Goal: Information Seeking & Learning: Learn about a topic

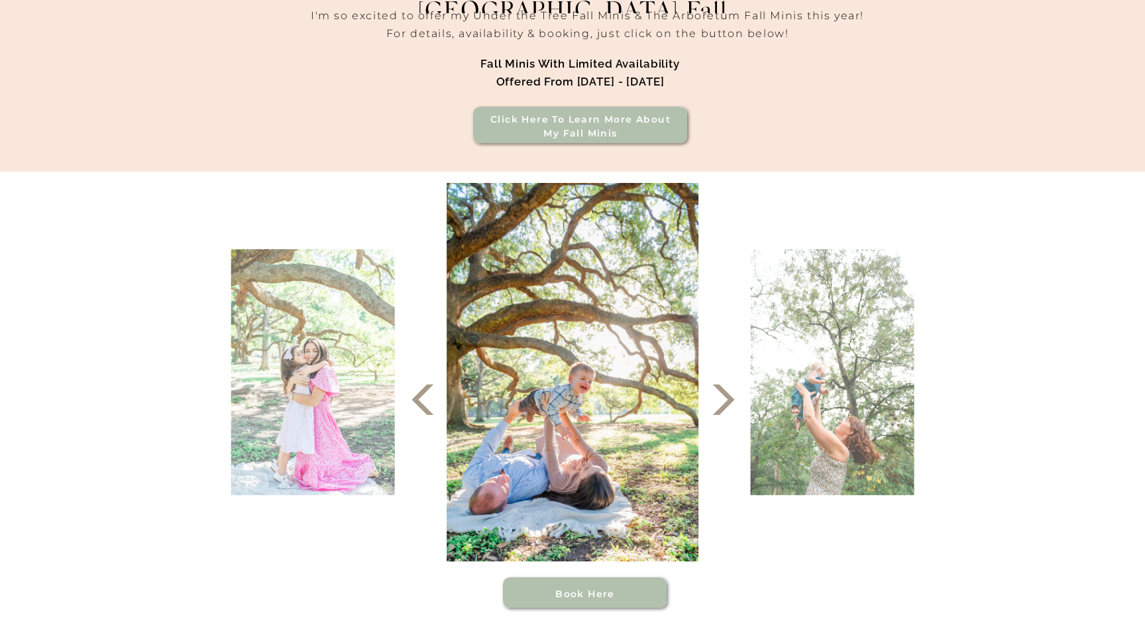
scroll to position [416, 0]
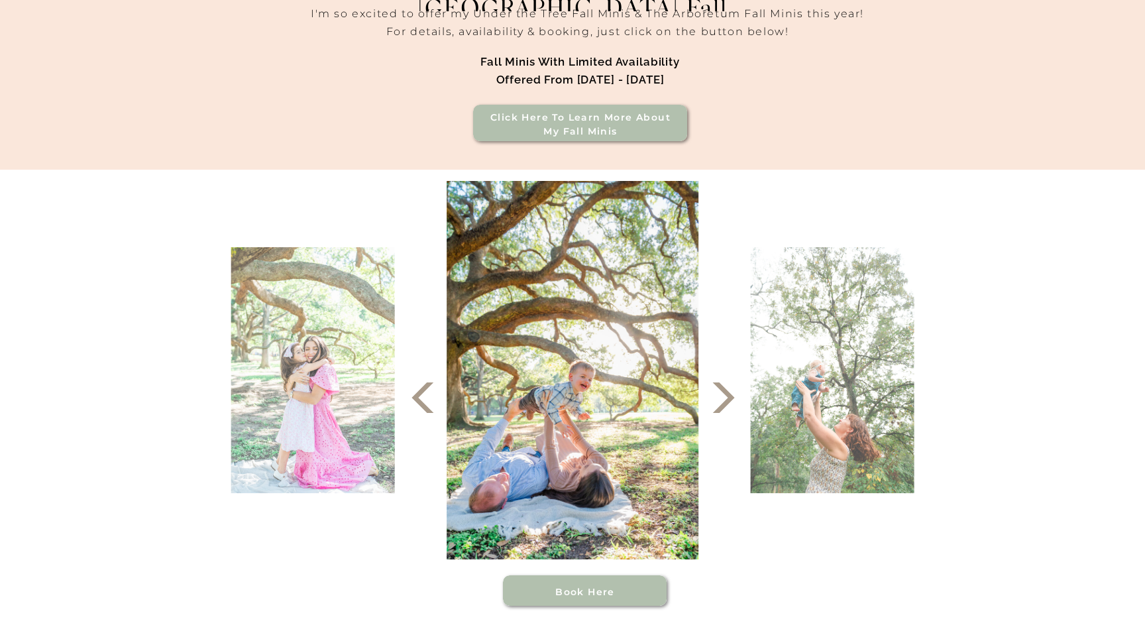
click at [710, 408] on icon at bounding box center [724, 398] width 40 height 40
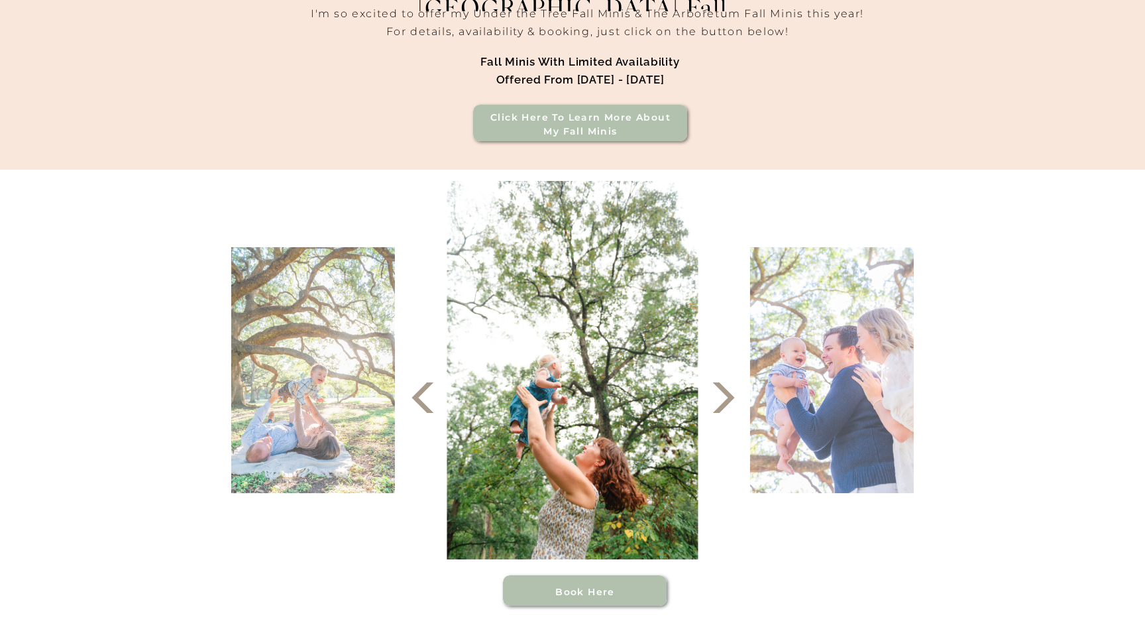
click at [710, 408] on icon at bounding box center [724, 398] width 40 height 40
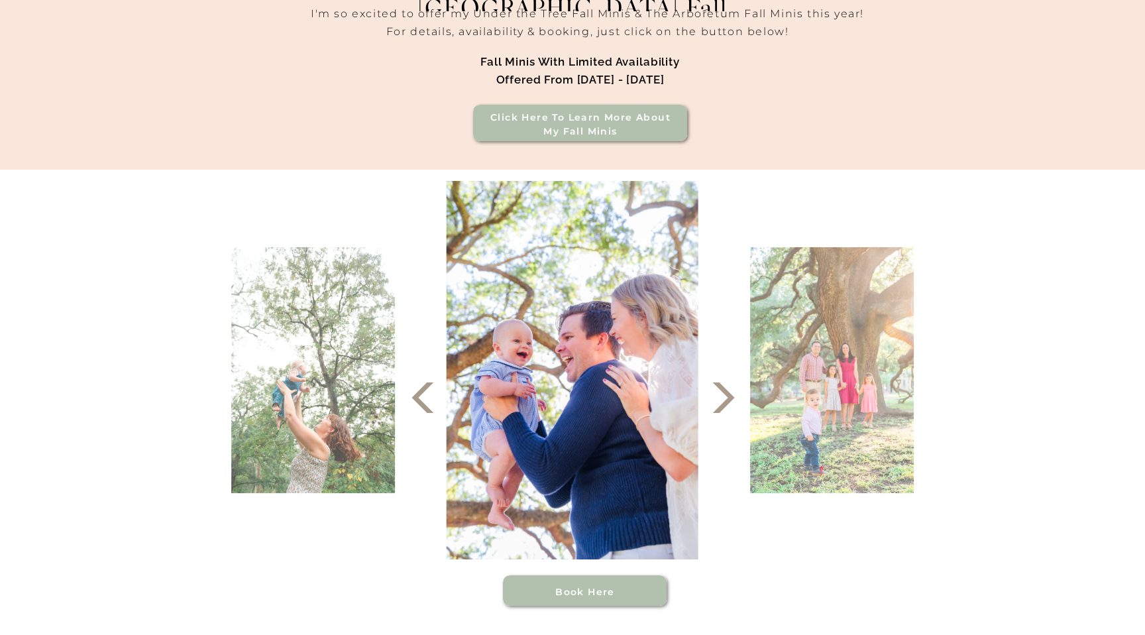
click at [710, 409] on icon at bounding box center [724, 398] width 40 height 40
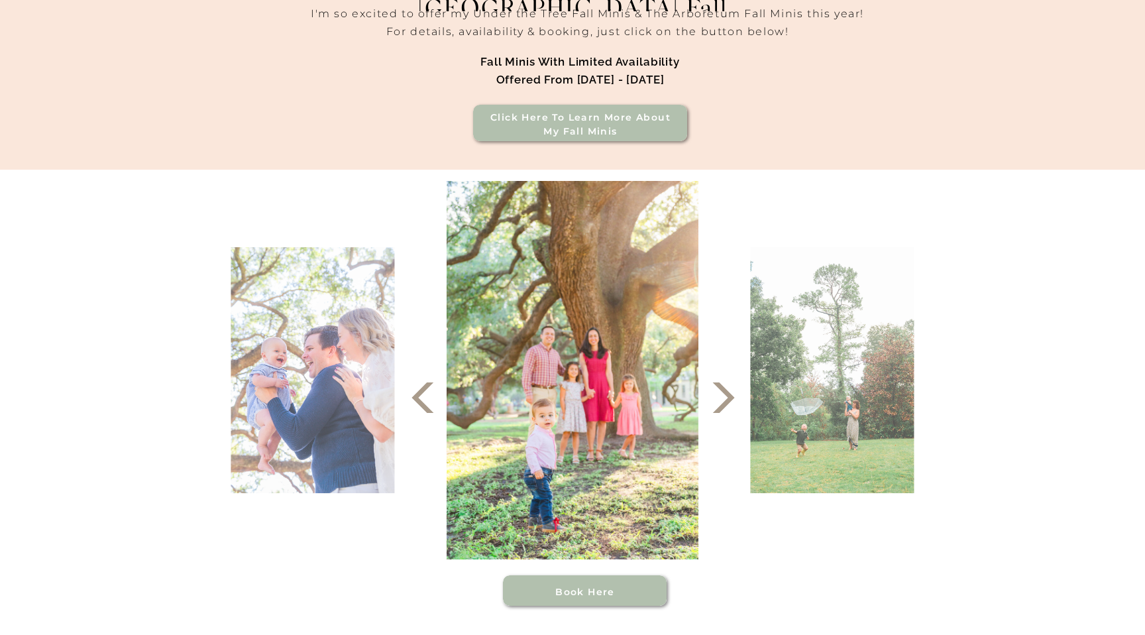
click at [710, 409] on icon at bounding box center [724, 398] width 40 height 40
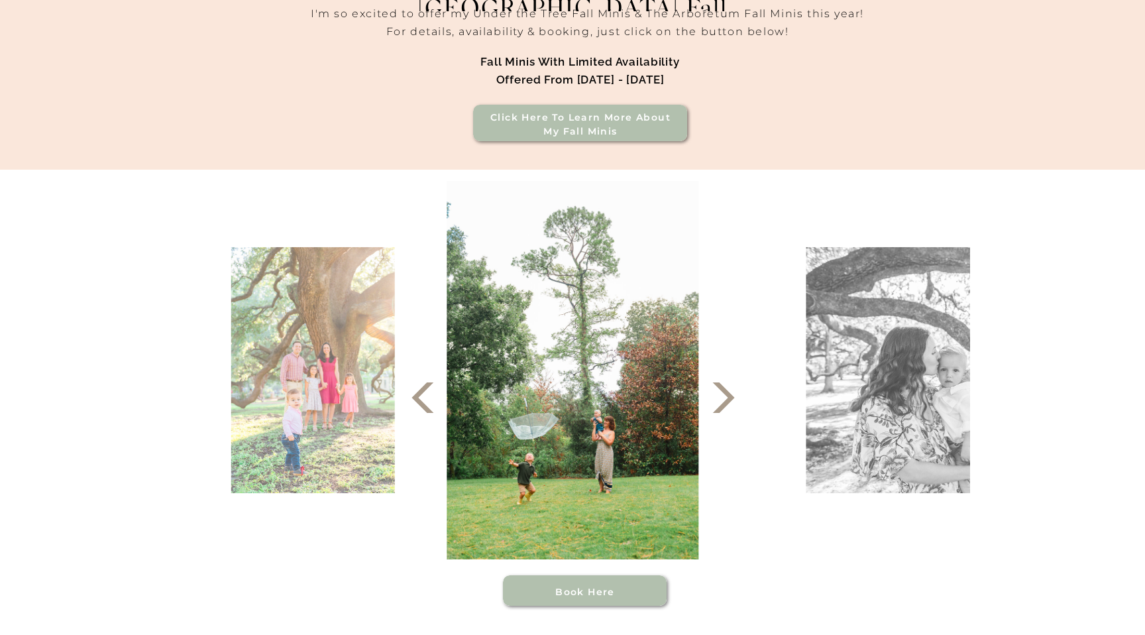
click at [710, 409] on icon at bounding box center [724, 398] width 40 height 40
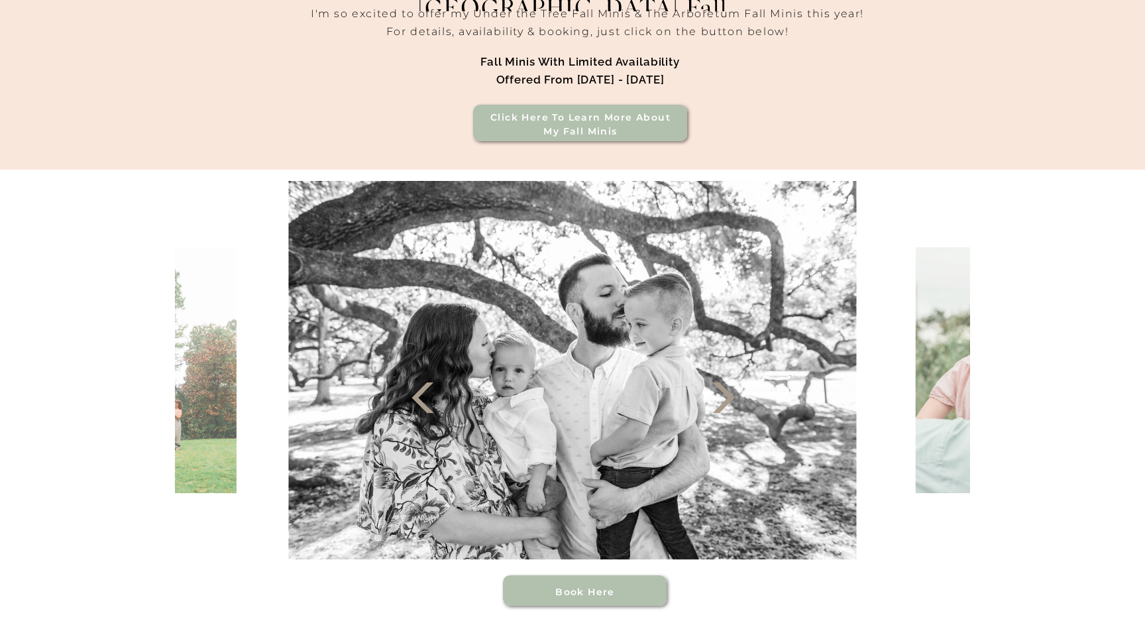
click at [710, 409] on icon at bounding box center [724, 398] width 40 height 40
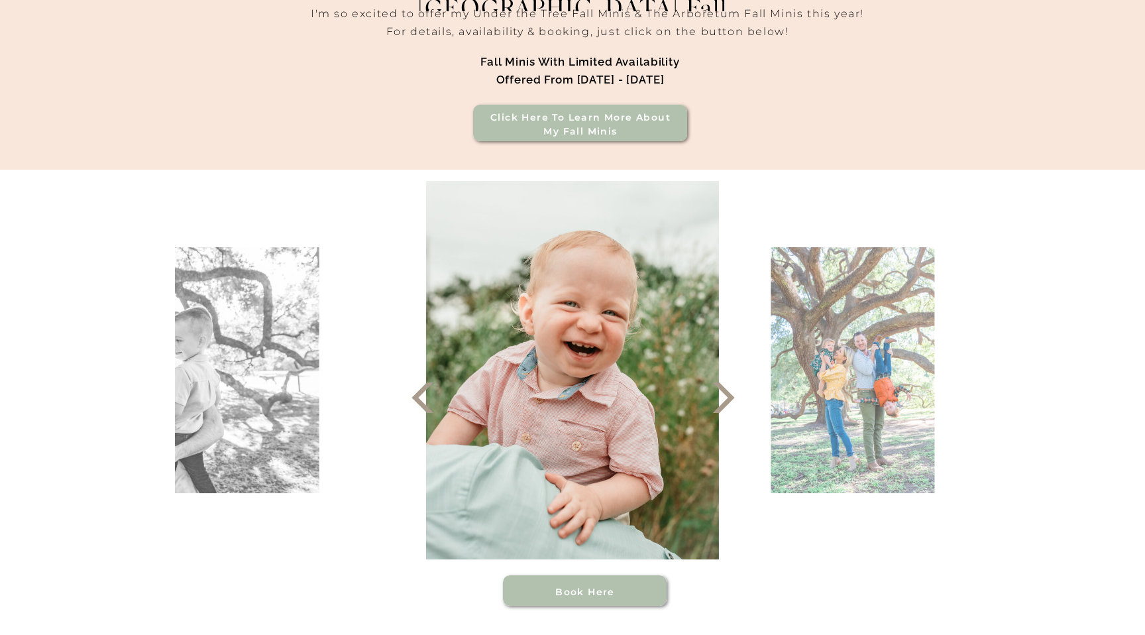
click at [710, 409] on icon at bounding box center [724, 398] width 40 height 40
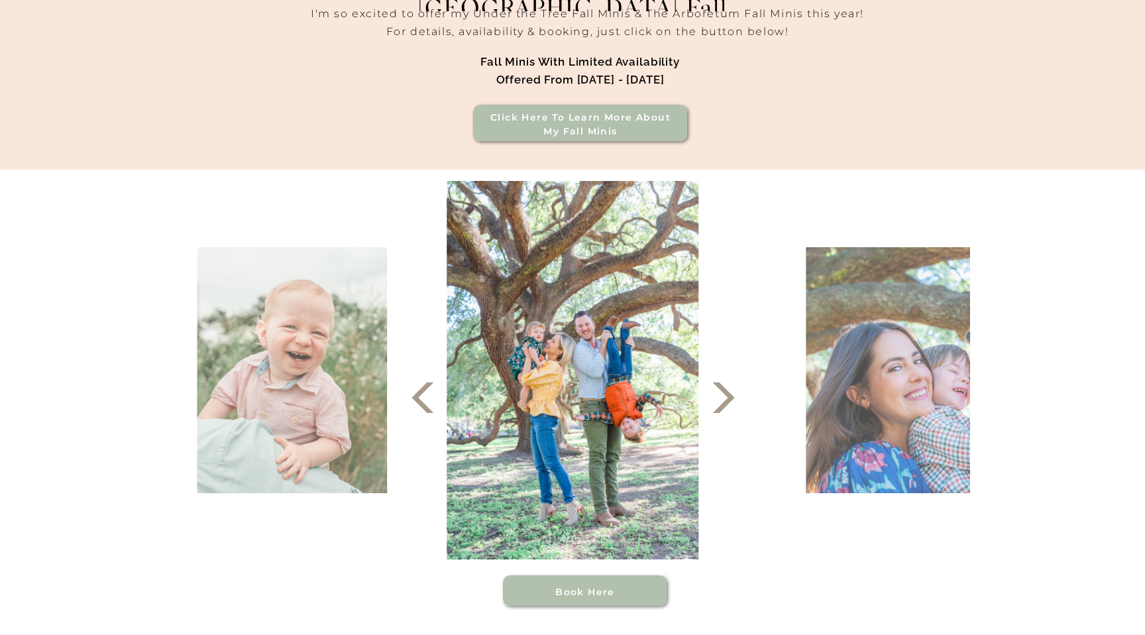
click at [710, 409] on icon at bounding box center [724, 398] width 40 height 40
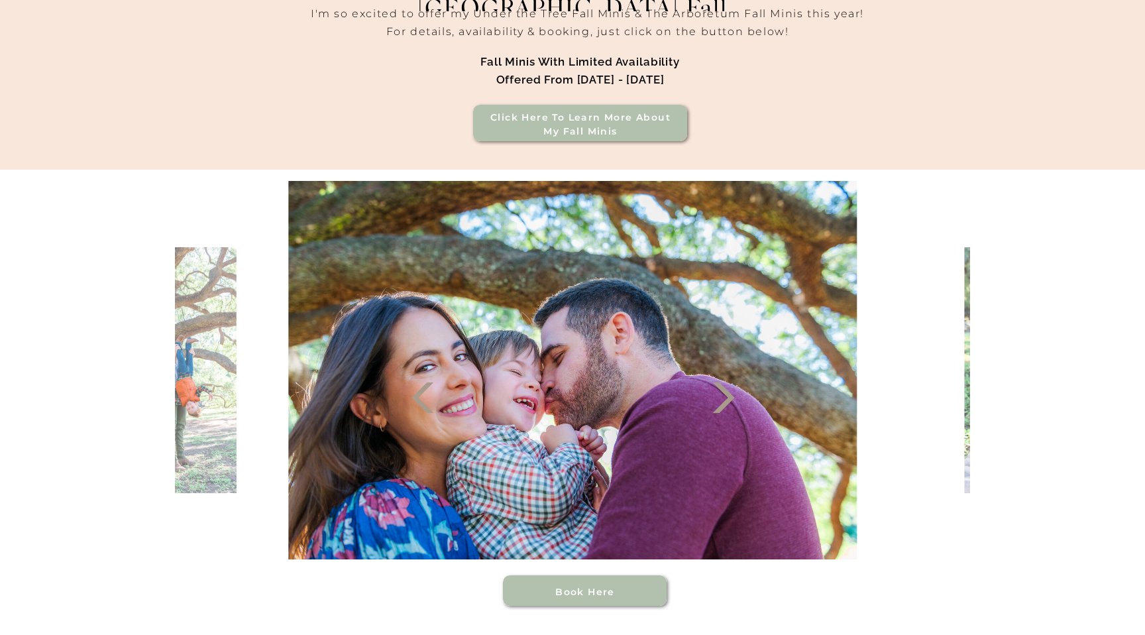
click at [710, 409] on icon at bounding box center [724, 398] width 40 height 40
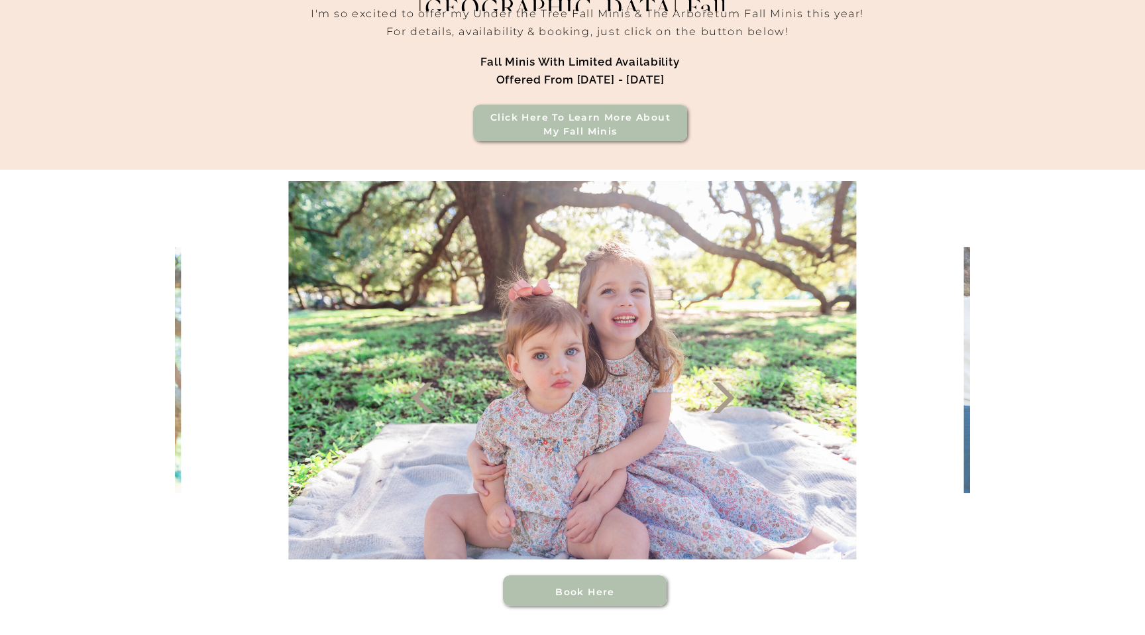
click at [710, 409] on icon at bounding box center [724, 398] width 40 height 40
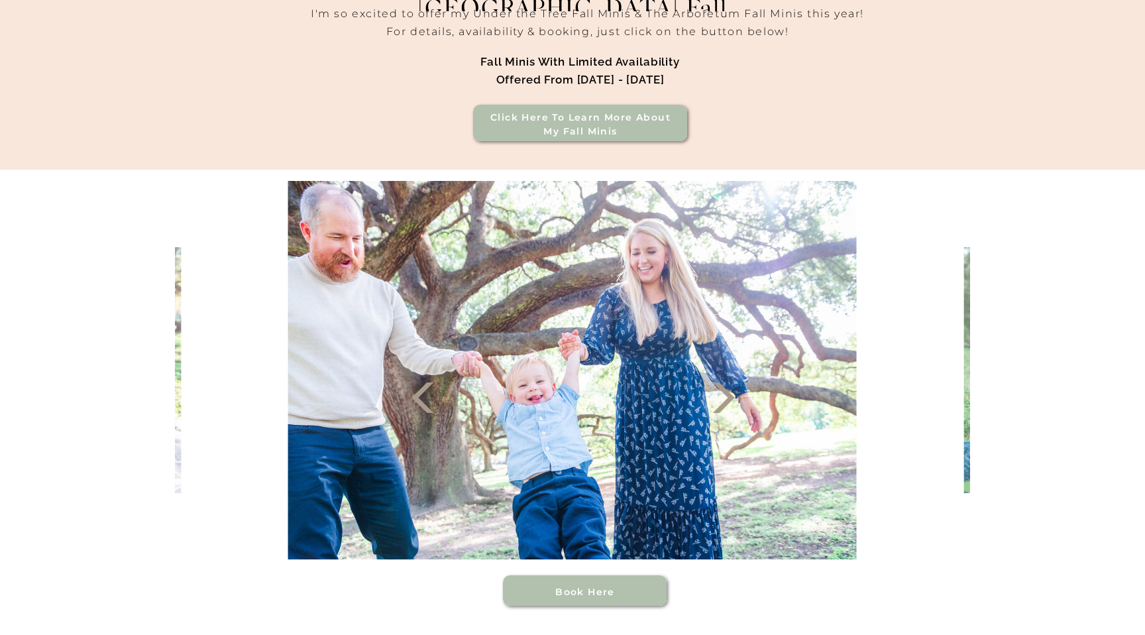
click at [710, 409] on icon at bounding box center [724, 398] width 40 height 40
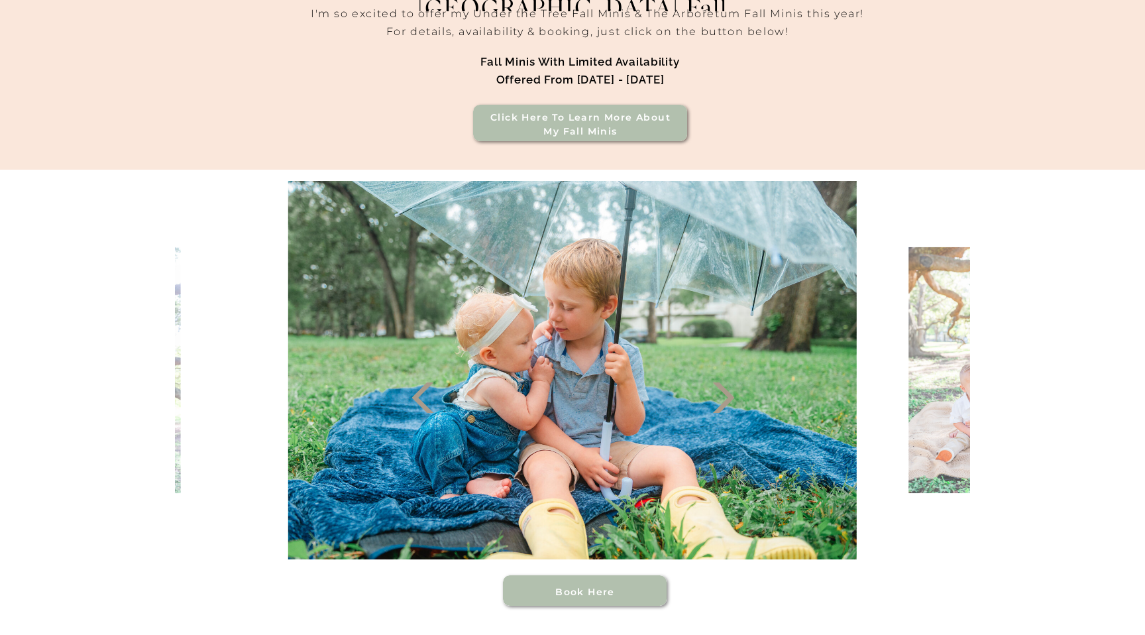
click at [710, 409] on icon at bounding box center [724, 398] width 40 height 40
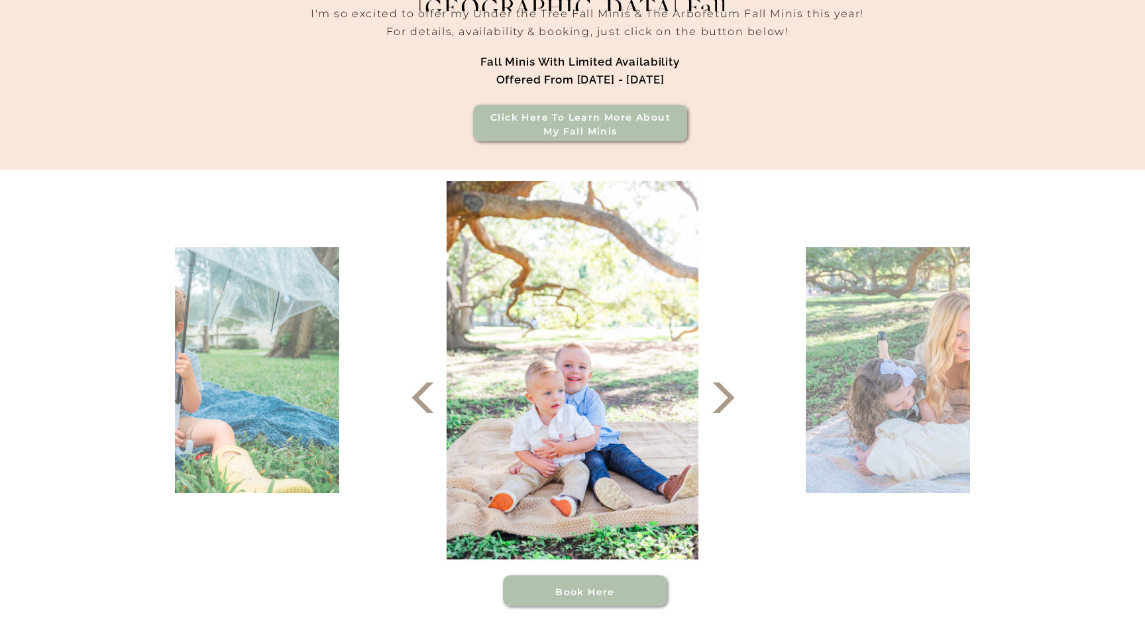
click at [710, 409] on icon at bounding box center [724, 398] width 40 height 40
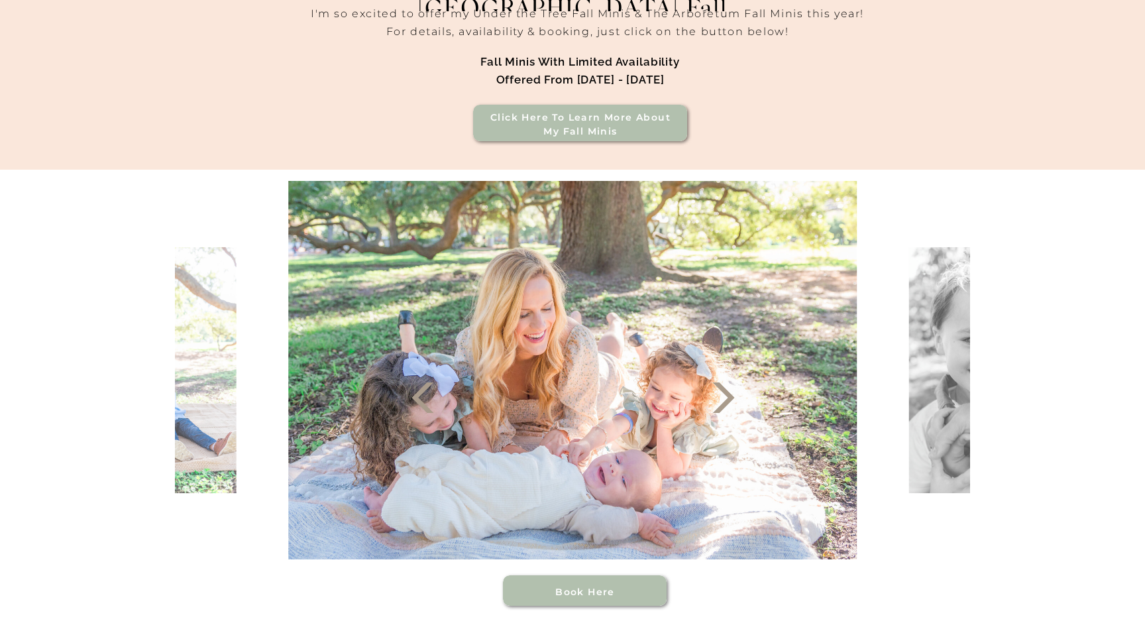
click at [710, 409] on icon at bounding box center [724, 398] width 40 height 40
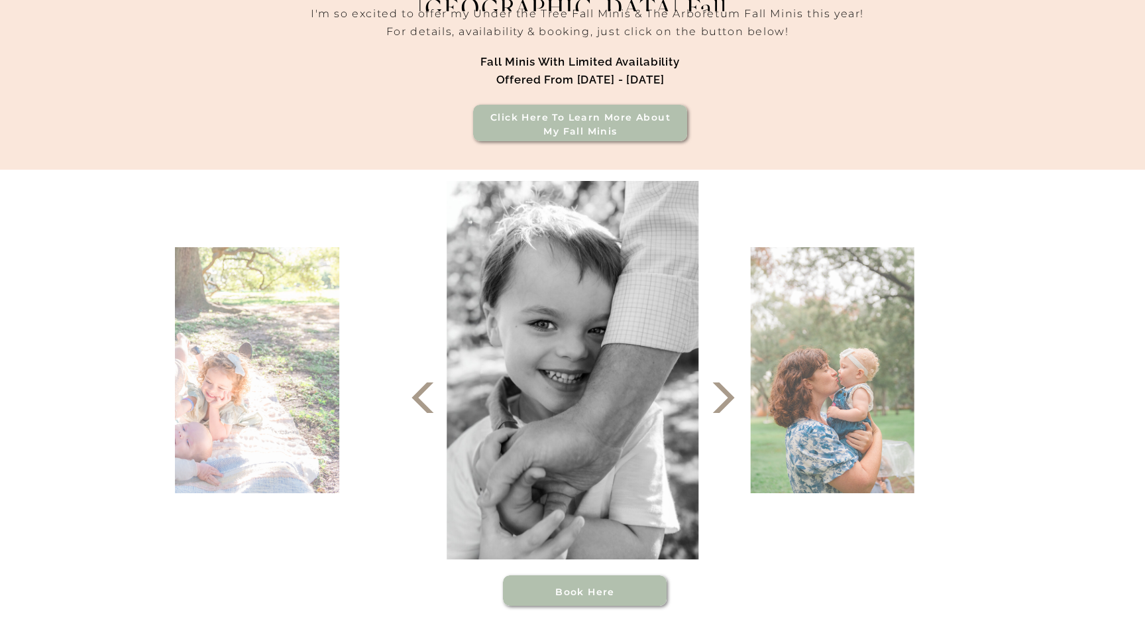
click at [710, 409] on icon at bounding box center [724, 398] width 40 height 40
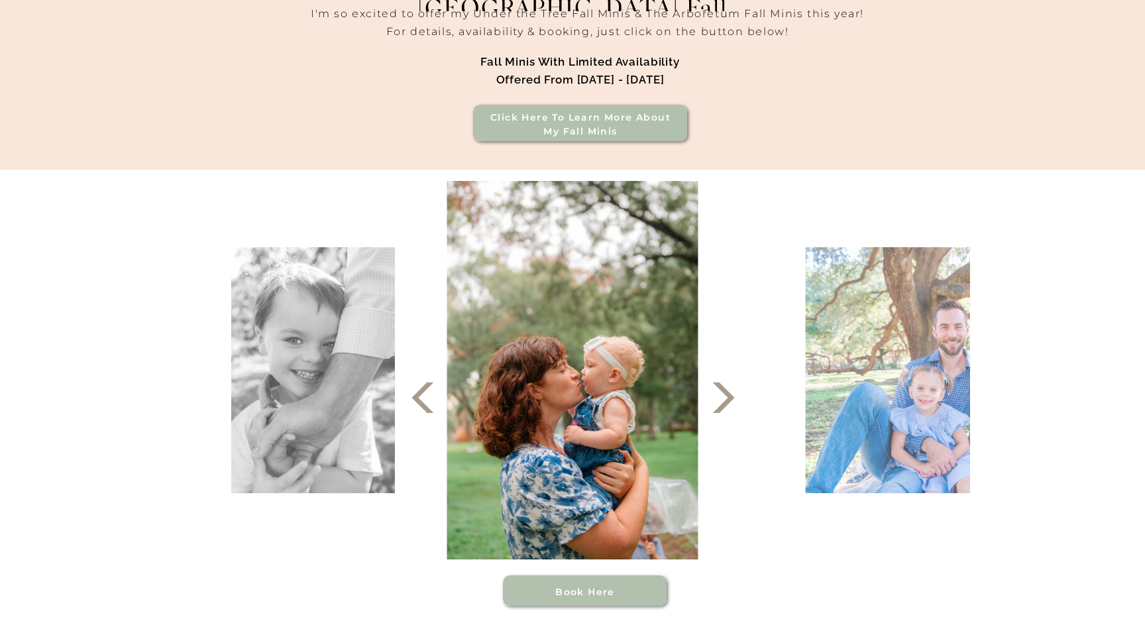
click at [710, 409] on icon at bounding box center [724, 398] width 40 height 40
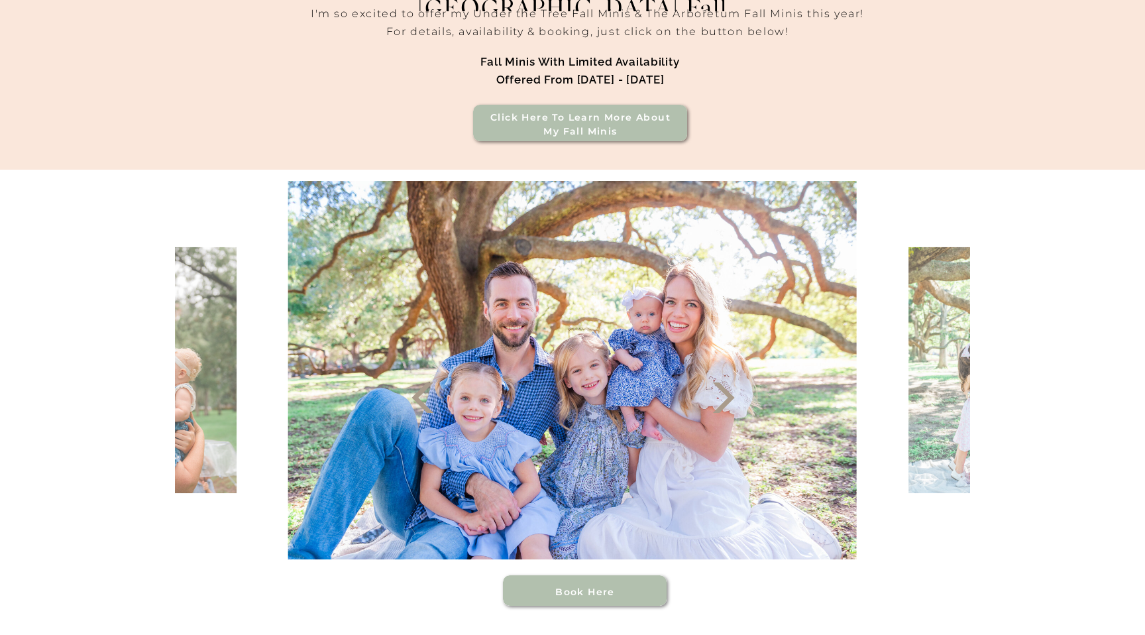
click at [608, 125] on h3 "Click here to Learn more about my Fall Minis" at bounding box center [581, 125] width 190 height 29
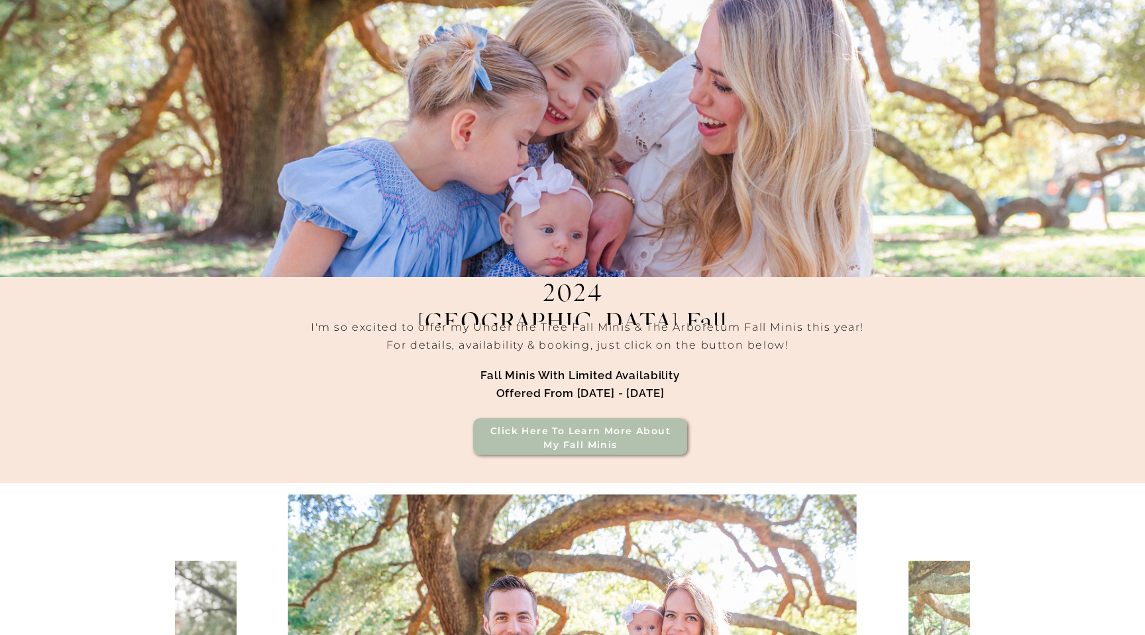
scroll to position [101, 0]
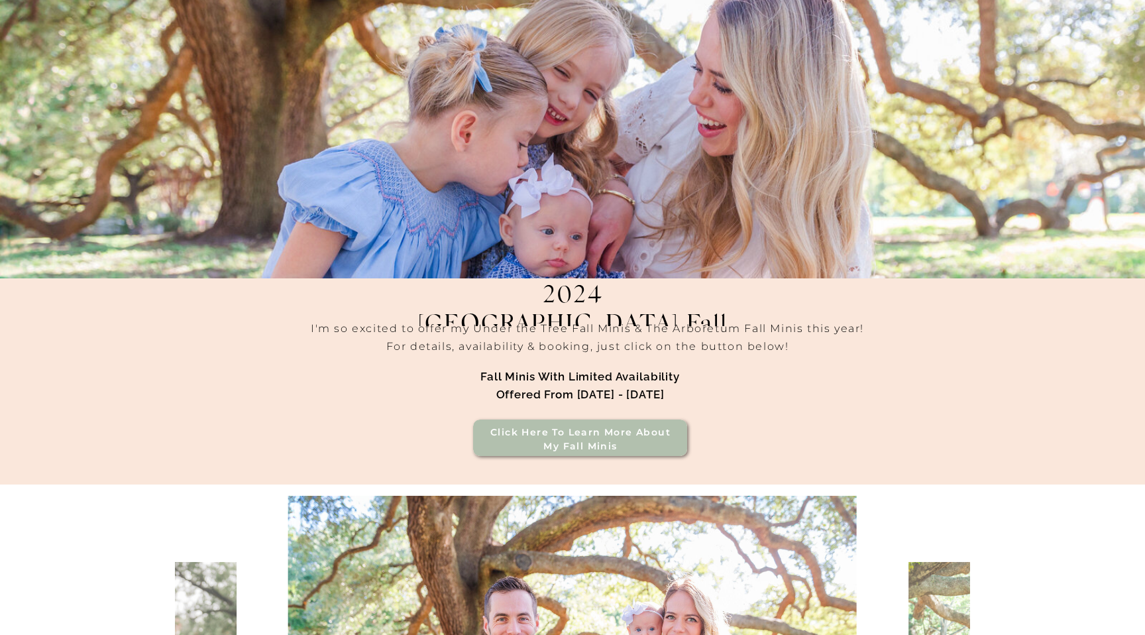
click at [640, 434] on h1 "Fall Minis with limited availability offered from September - December 2024" at bounding box center [580, 403] width 369 height 70
click at [586, 445] on h3 "Click here to Learn more about my Fall Minis" at bounding box center [581, 440] width 190 height 29
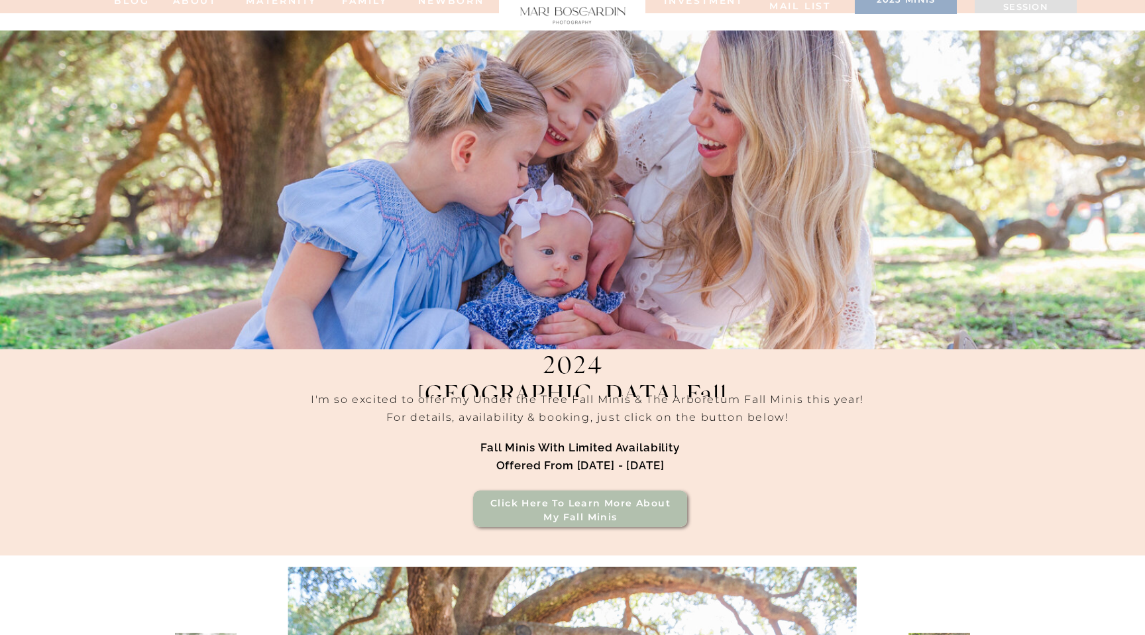
scroll to position [0, 0]
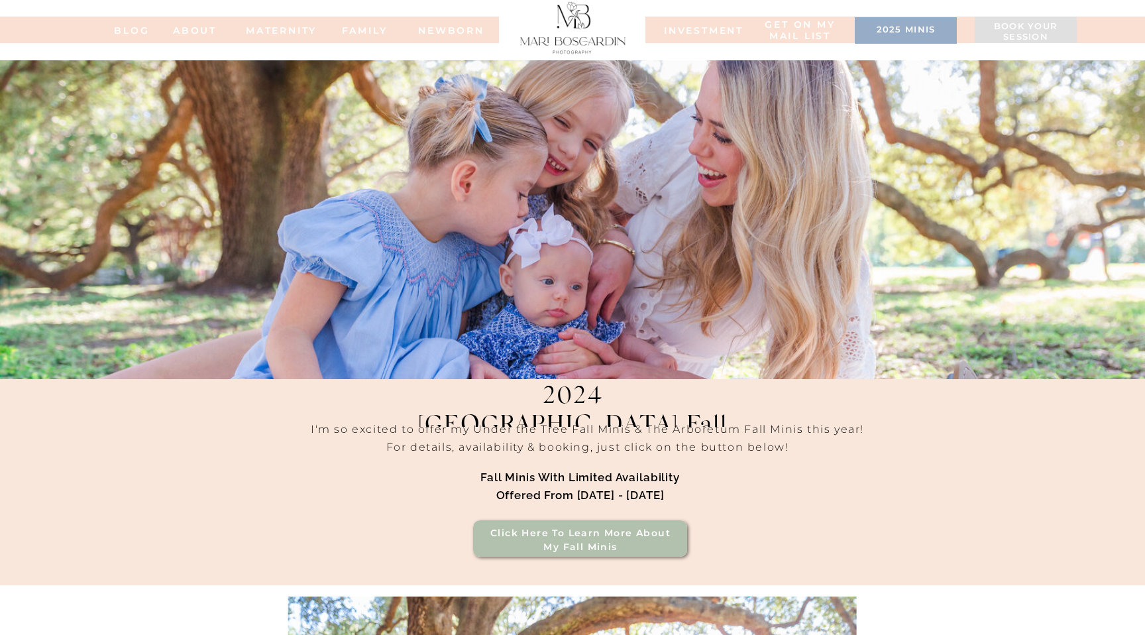
click at [640, 535] on h1 "Fall Minis with limited availability offered from September - December 2024" at bounding box center [580, 504] width 369 height 70
click at [901, 25] on h3 "2025 minis" at bounding box center [906, 31] width 89 height 13
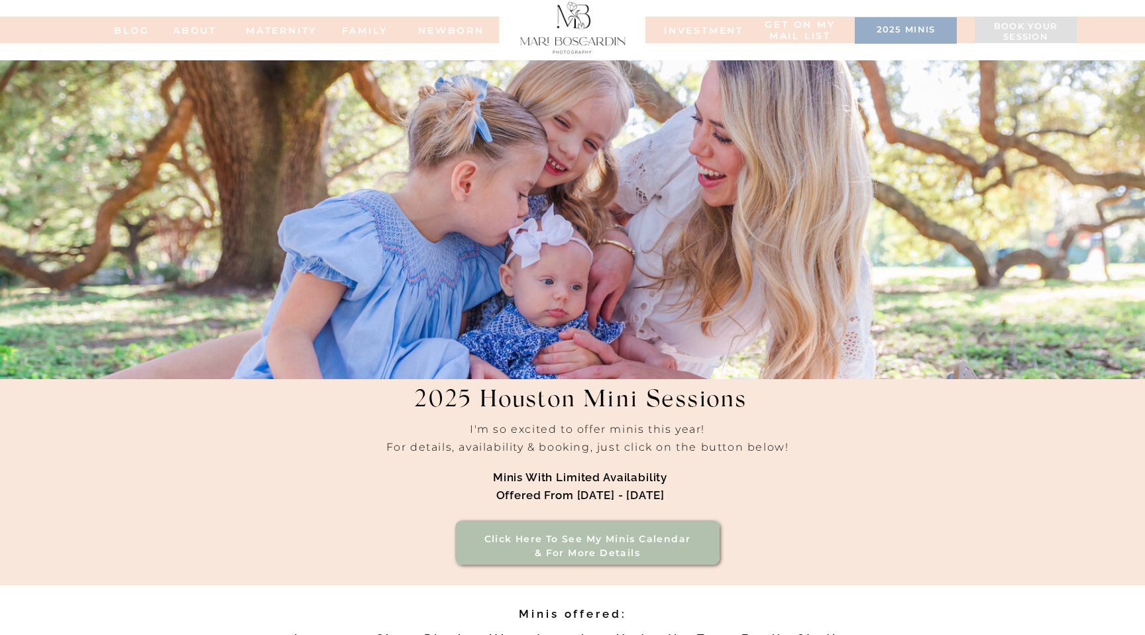
click at [620, 544] on h3 "Click here to see my minis calendar & for more details" at bounding box center [588, 546] width 226 height 29
click at [700, 32] on nav "INVESTMENT" at bounding box center [697, 29] width 66 height 9
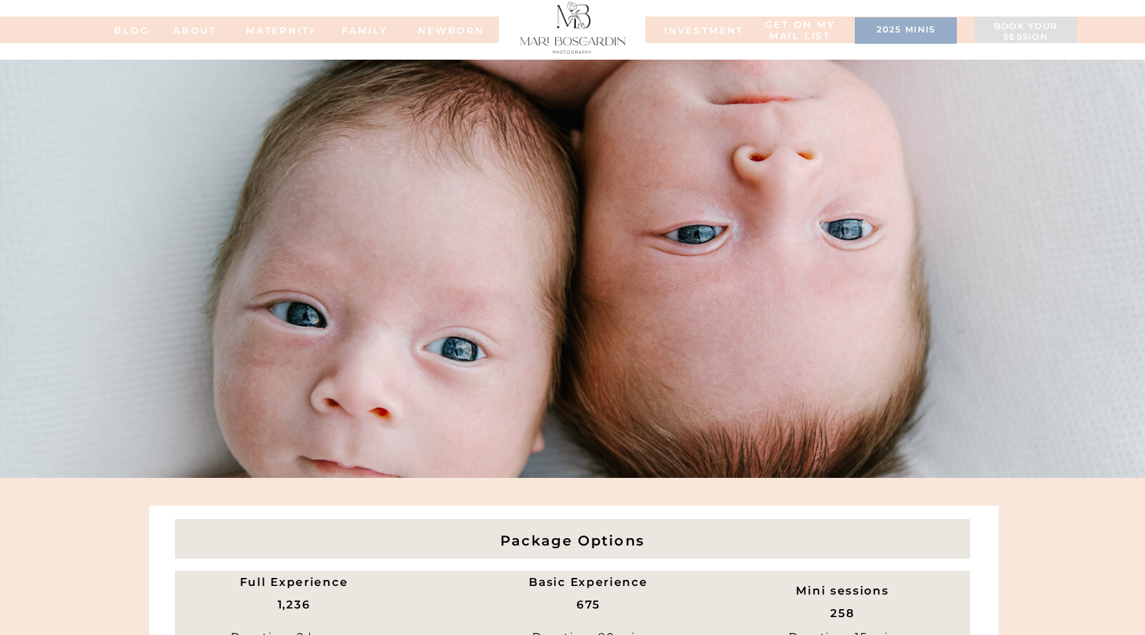
click at [206, 25] on nav "ABOUT" at bounding box center [194, 29] width 73 height 9
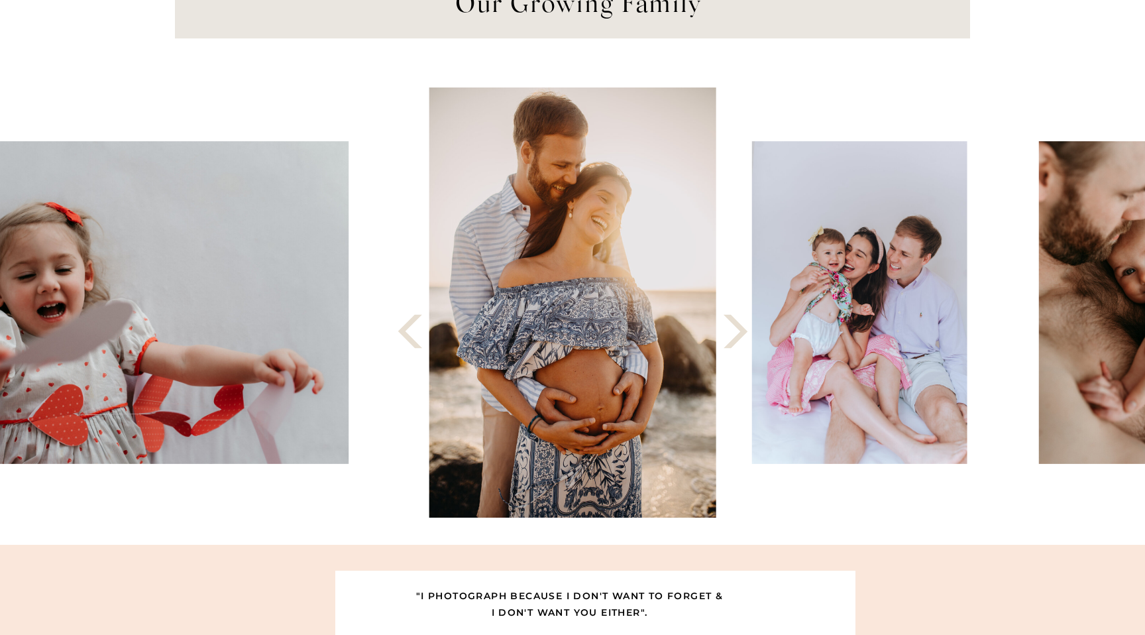
scroll to position [1305, 0]
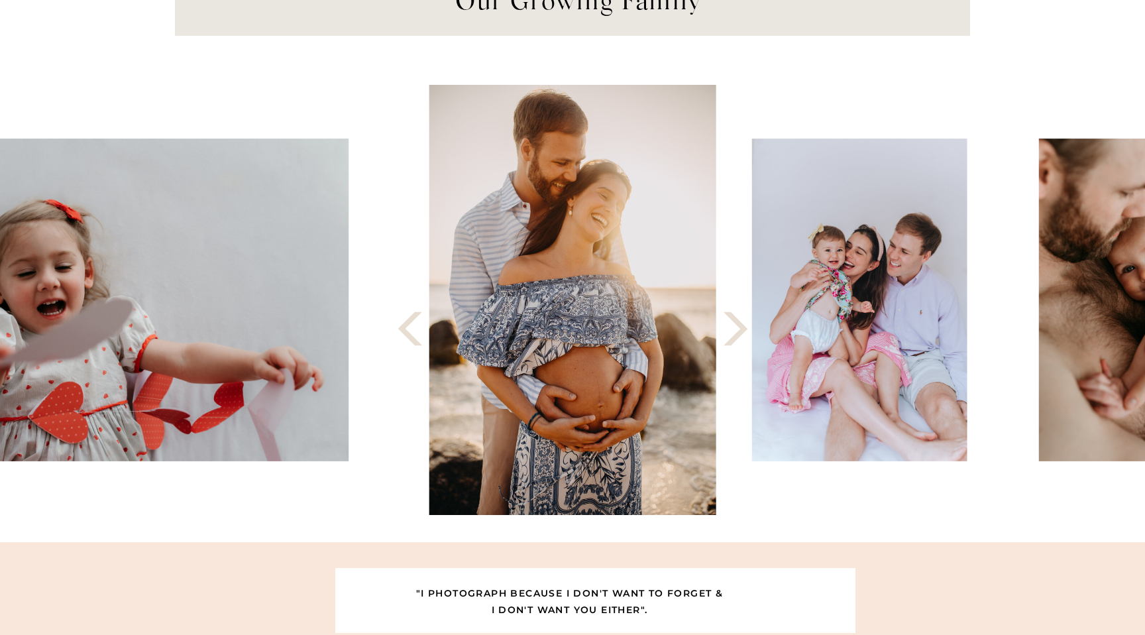
click at [740, 335] on polygon at bounding box center [736, 329] width 24 height 34
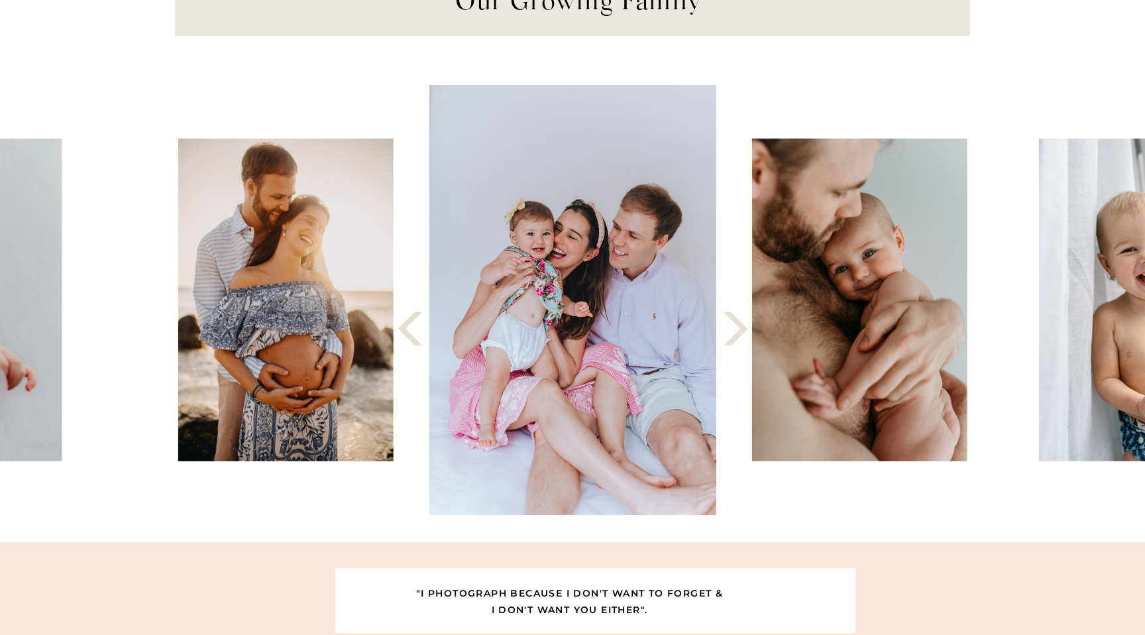
click at [740, 335] on polygon at bounding box center [736, 329] width 24 height 34
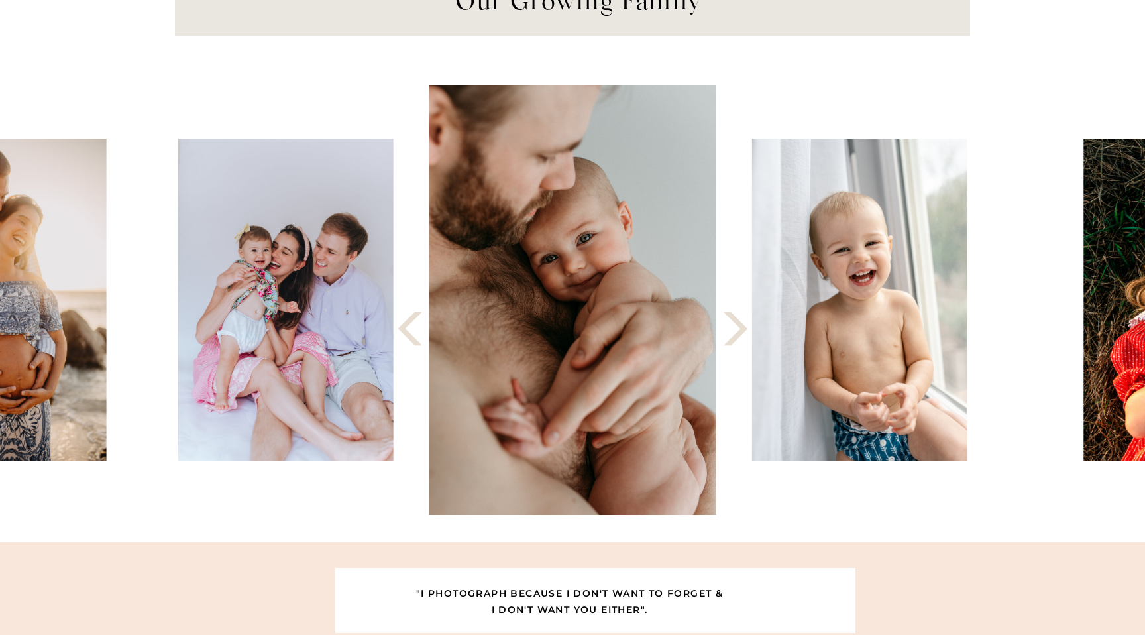
click at [740, 335] on polygon at bounding box center [736, 329] width 24 height 34
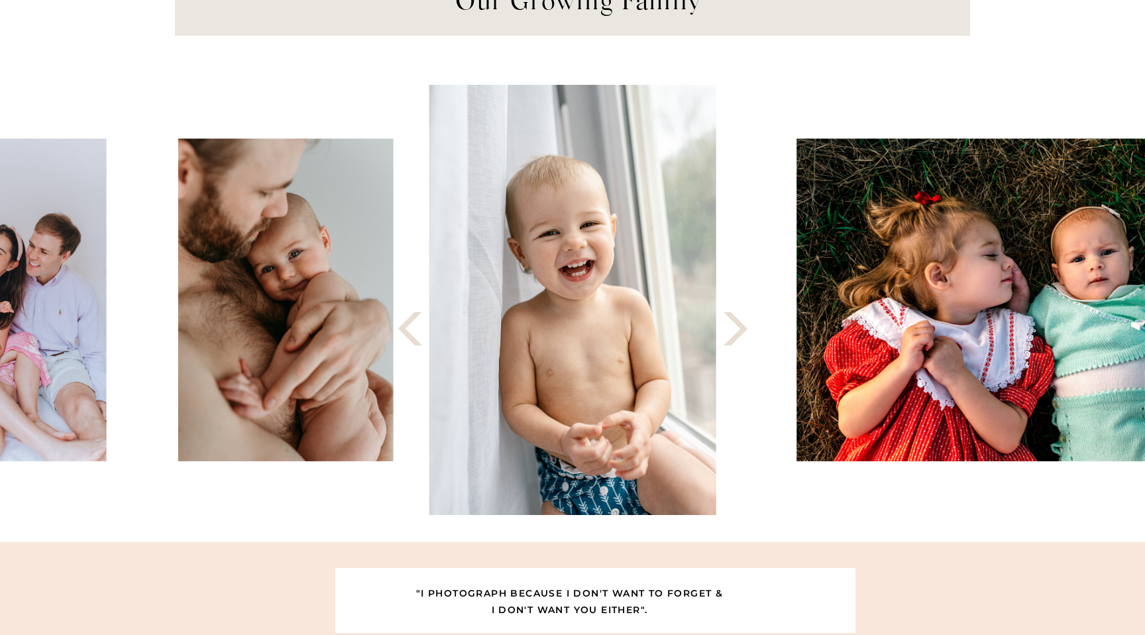
click at [740, 335] on polygon at bounding box center [736, 329] width 24 height 34
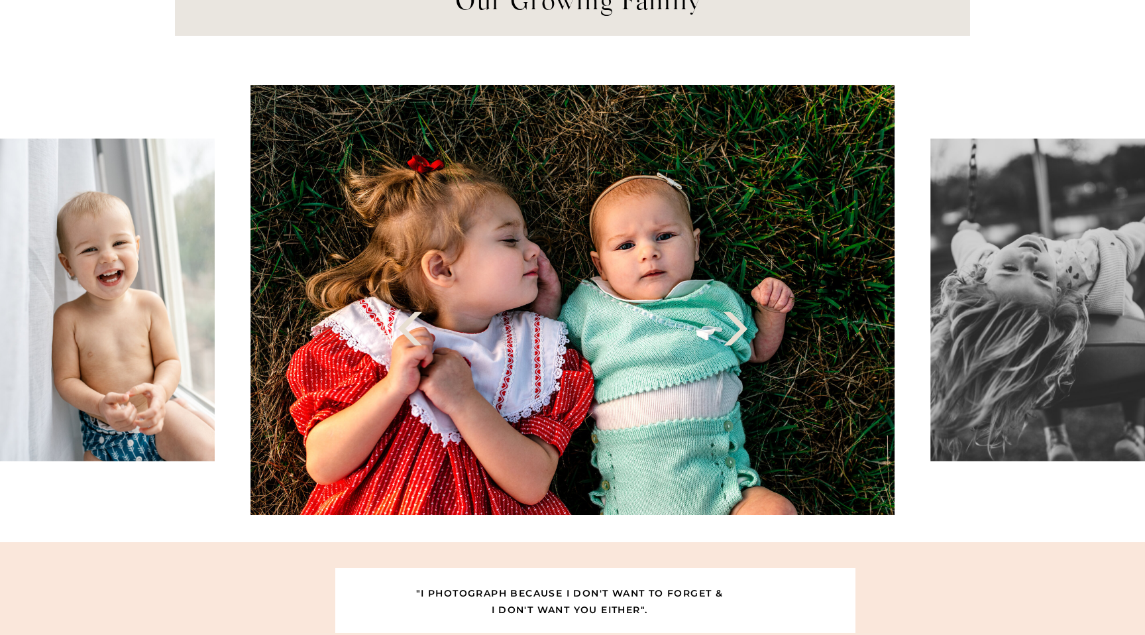
click at [740, 335] on polygon at bounding box center [736, 329] width 24 height 34
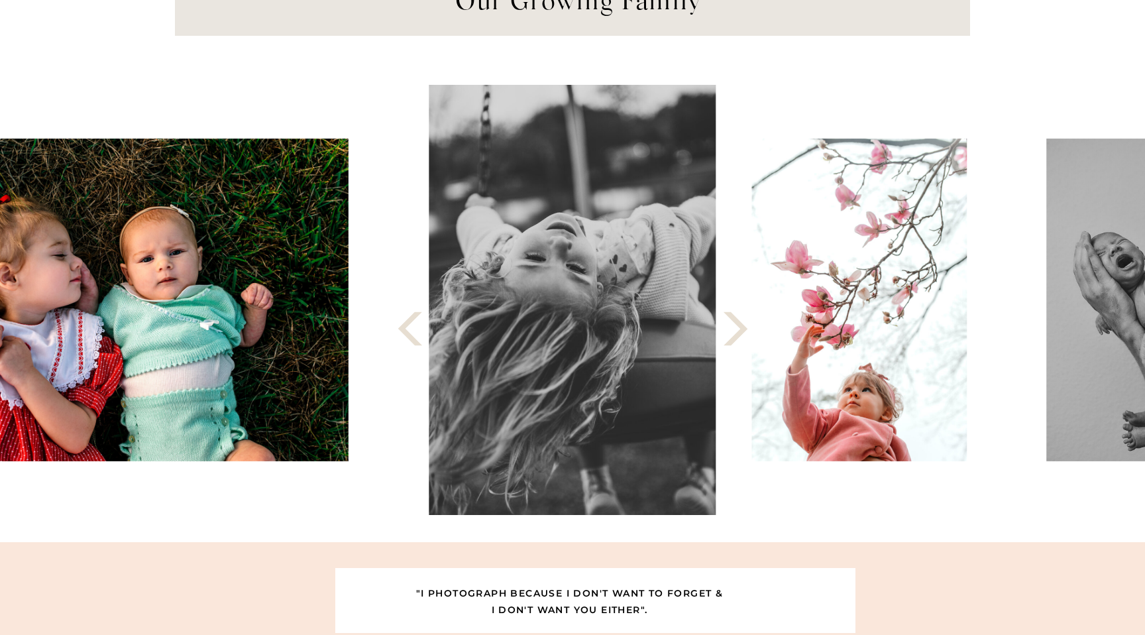
click at [740, 335] on polygon at bounding box center [736, 329] width 24 height 34
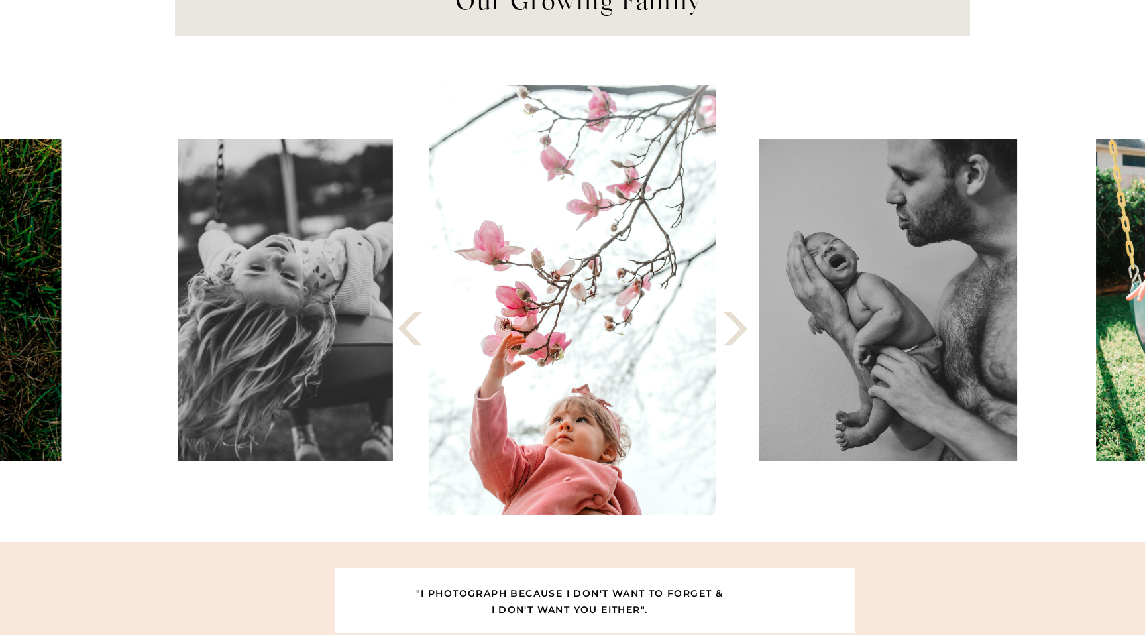
click at [740, 335] on polygon at bounding box center [736, 329] width 24 height 34
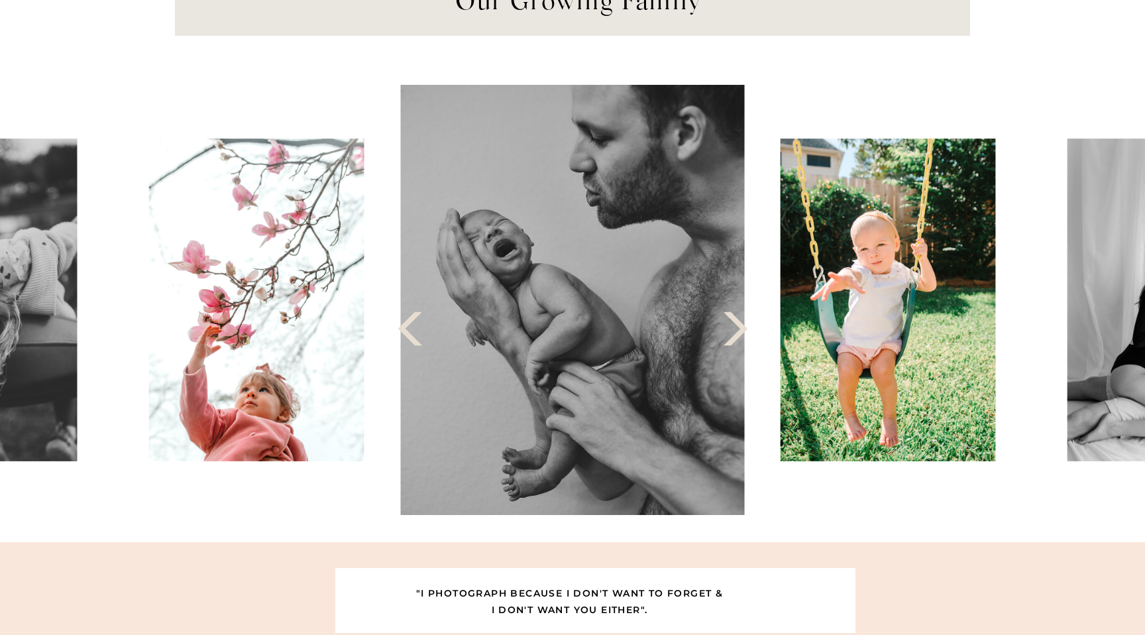
click at [740, 335] on polygon at bounding box center [736, 329] width 24 height 34
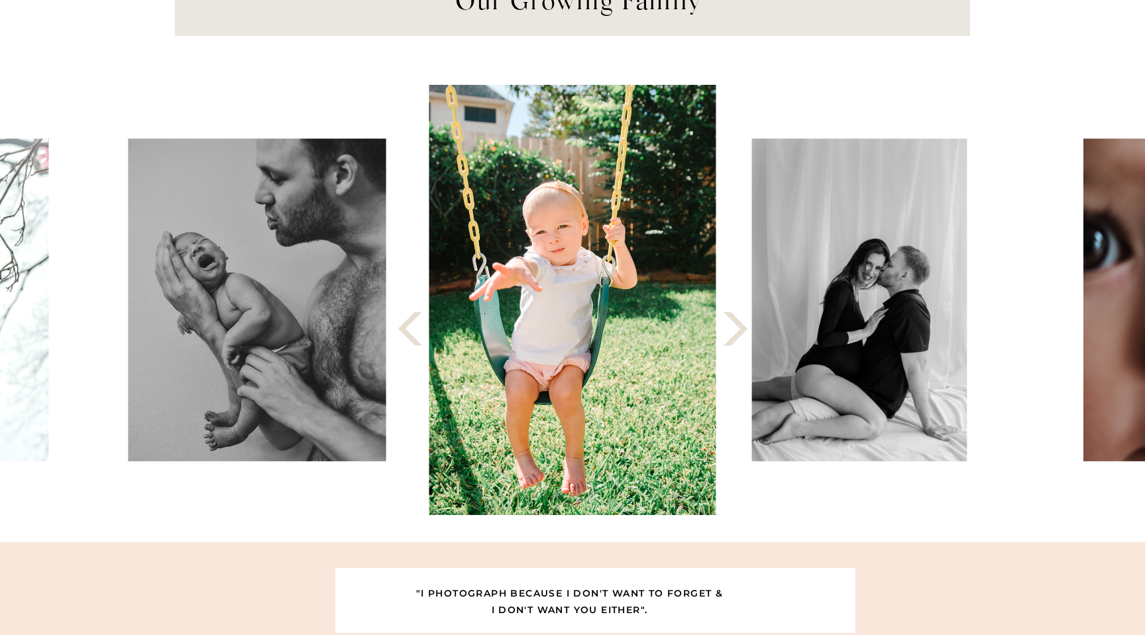
click at [740, 335] on polygon at bounding box center [736, 329] width 24 height 34
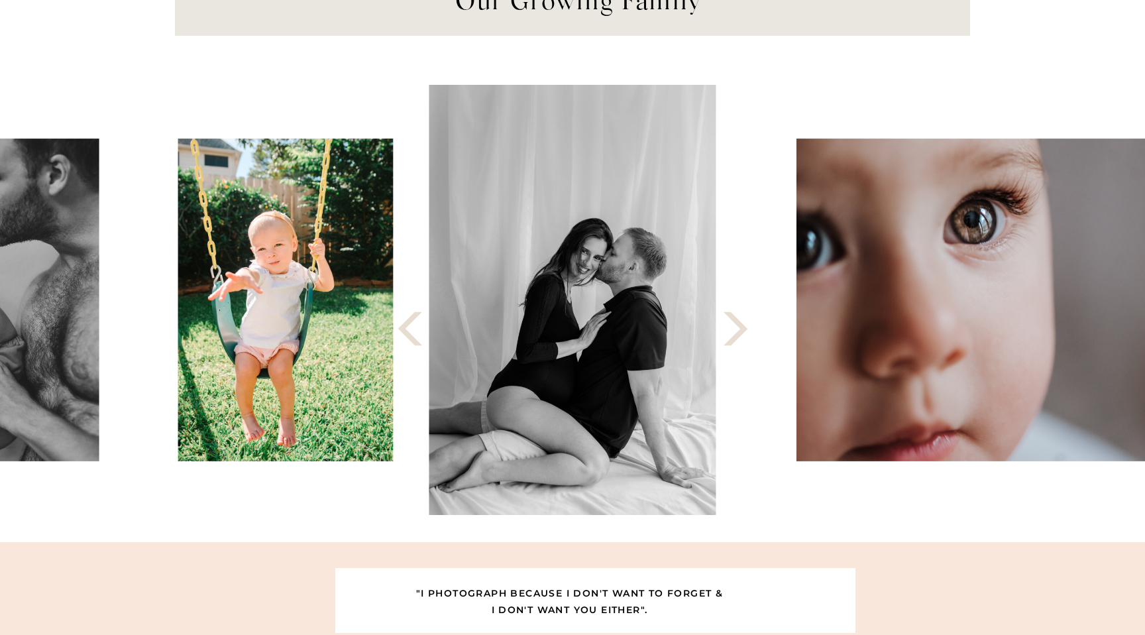
click at [740, 335] on polygon at bounding box center [736, 329] width 24 height 34
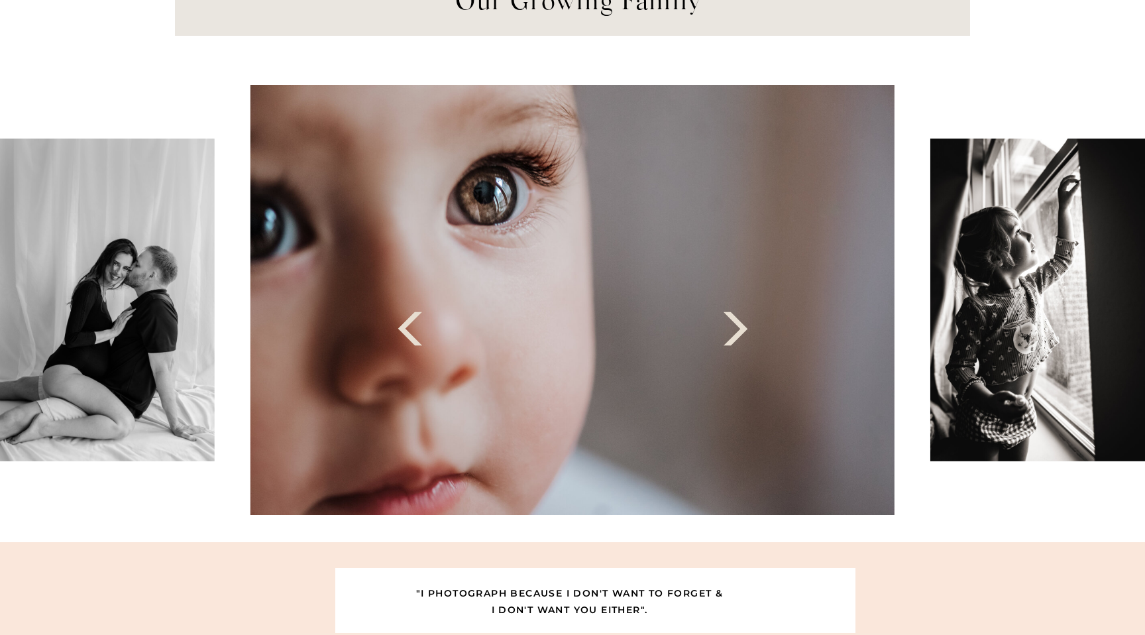
click at [740, 335] on polygon at bounding box center [736, 329] width 24 height 34
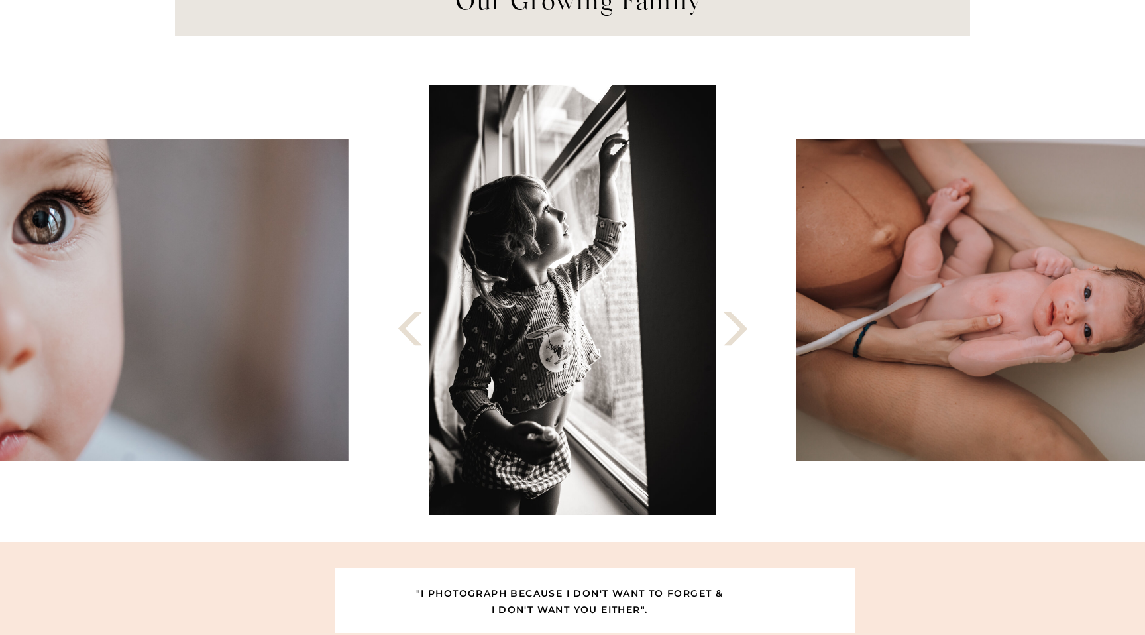
click at [740, 335] on polygon at bounding box center [736, 329] width 24 height 34
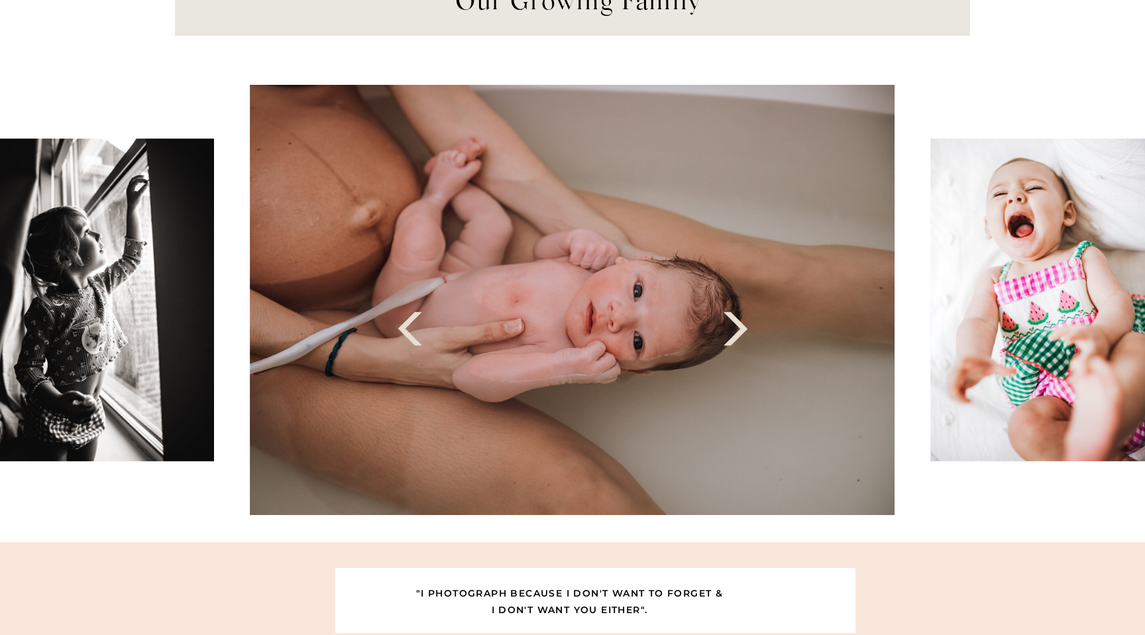
click at [740, 335] on polygon at bounding box center [736, 329] width 24 height 34
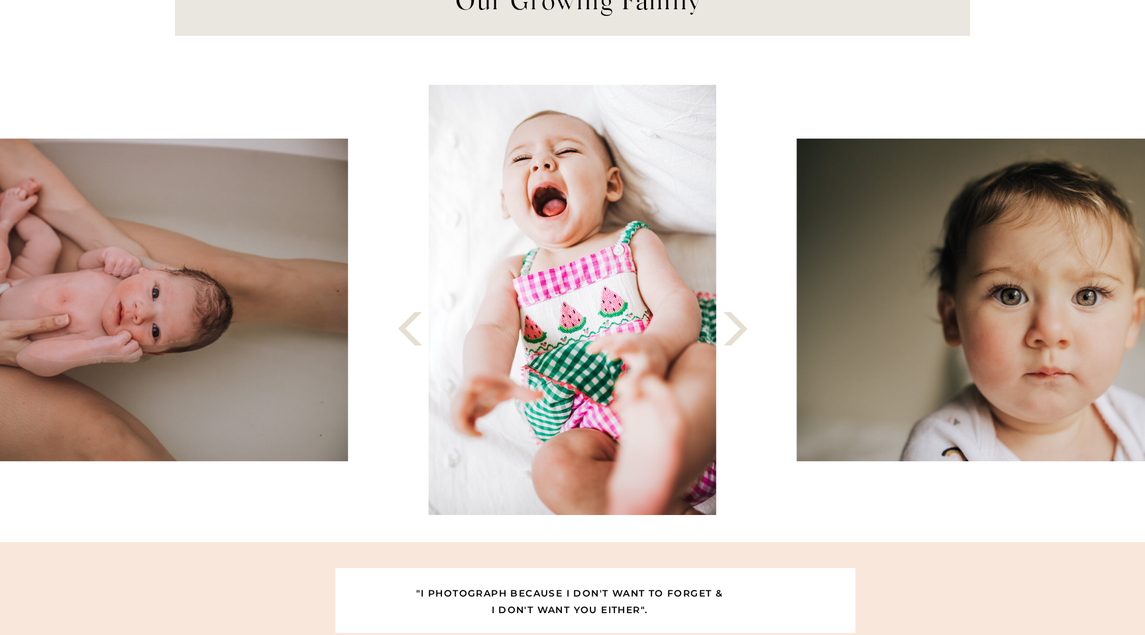
click at [740, 335] on polygon at bounding box center [736, 329] width 24 height 34
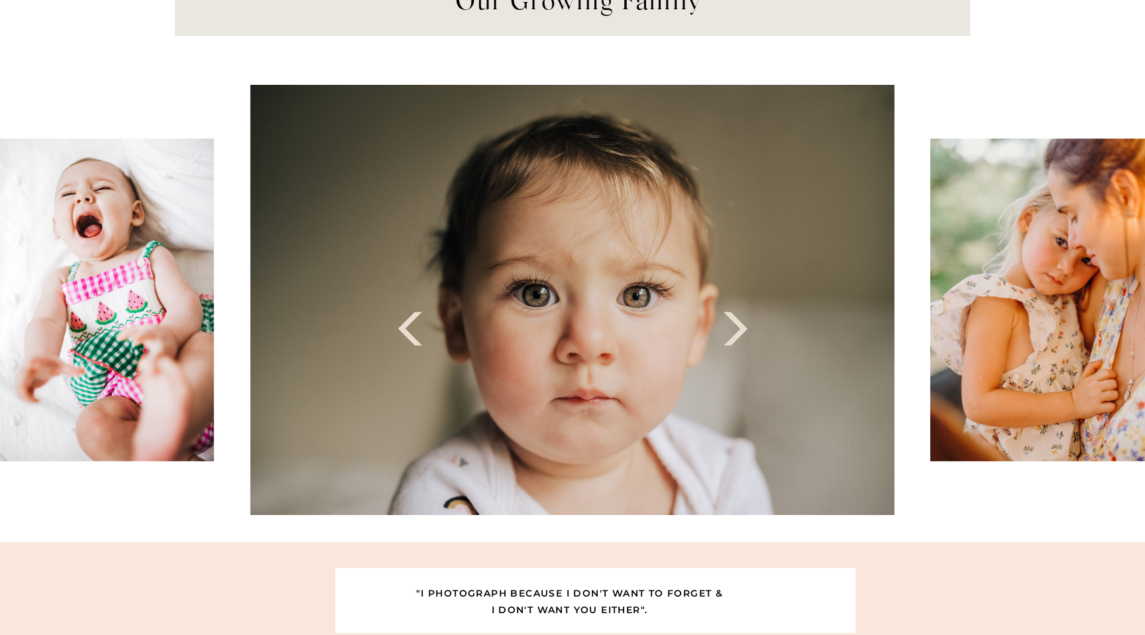
click at [740, 335] on polygon at bounding box center [736, 329] width 24 height 34
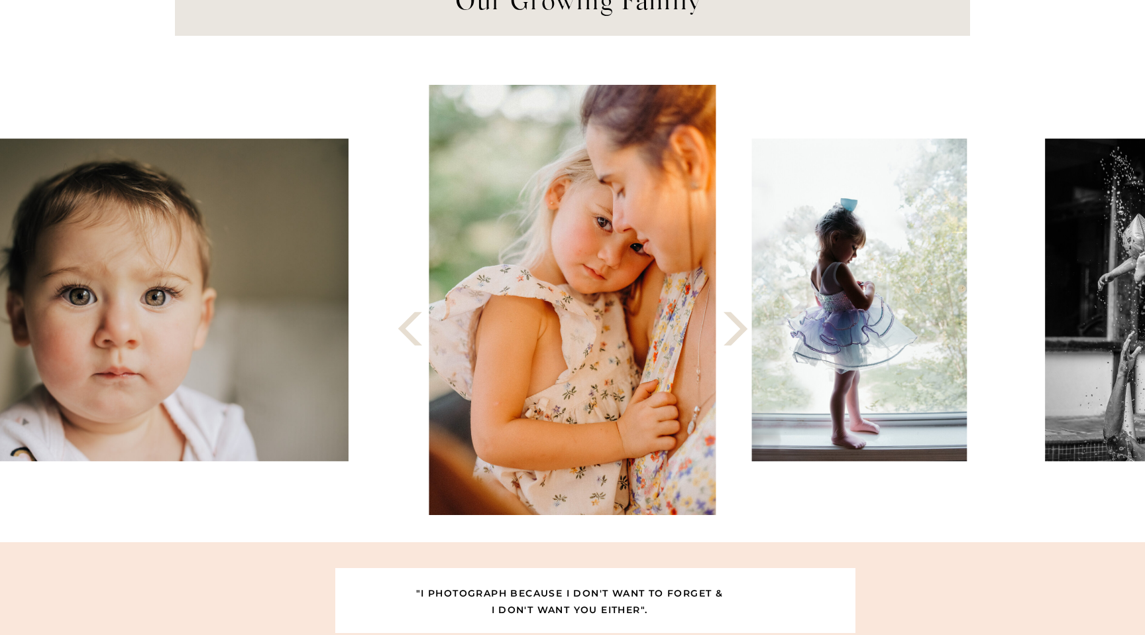
click at [740, 335] on polygon at bounding box center [736, 329] width 24 height 34
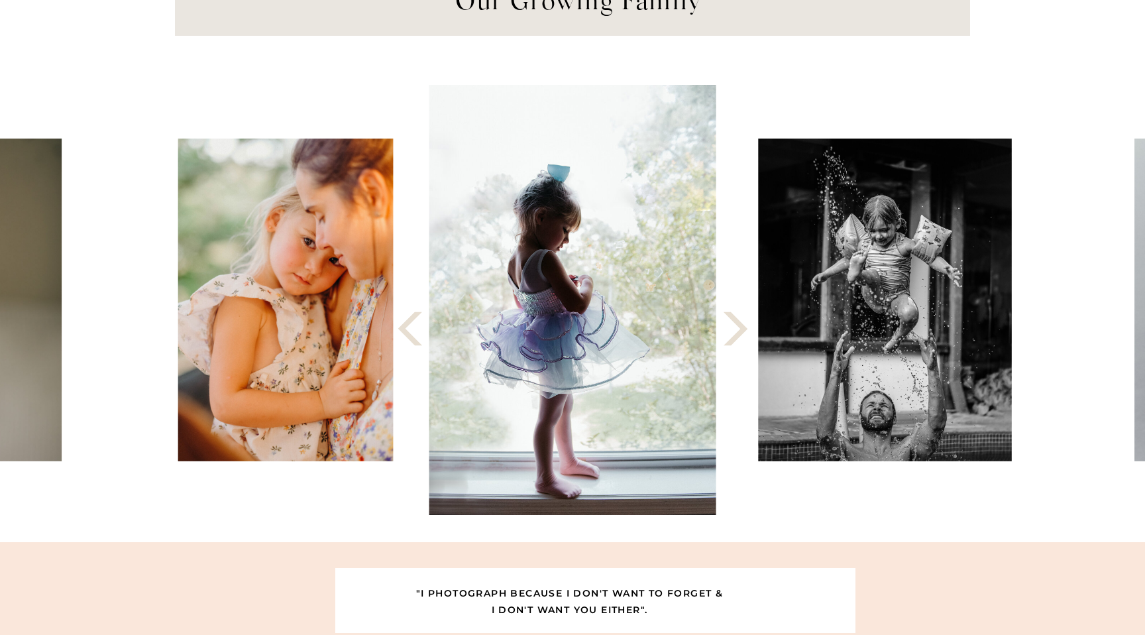
click at [740, 335] on polygon at bounding box center [736, 329] width 24 height 34
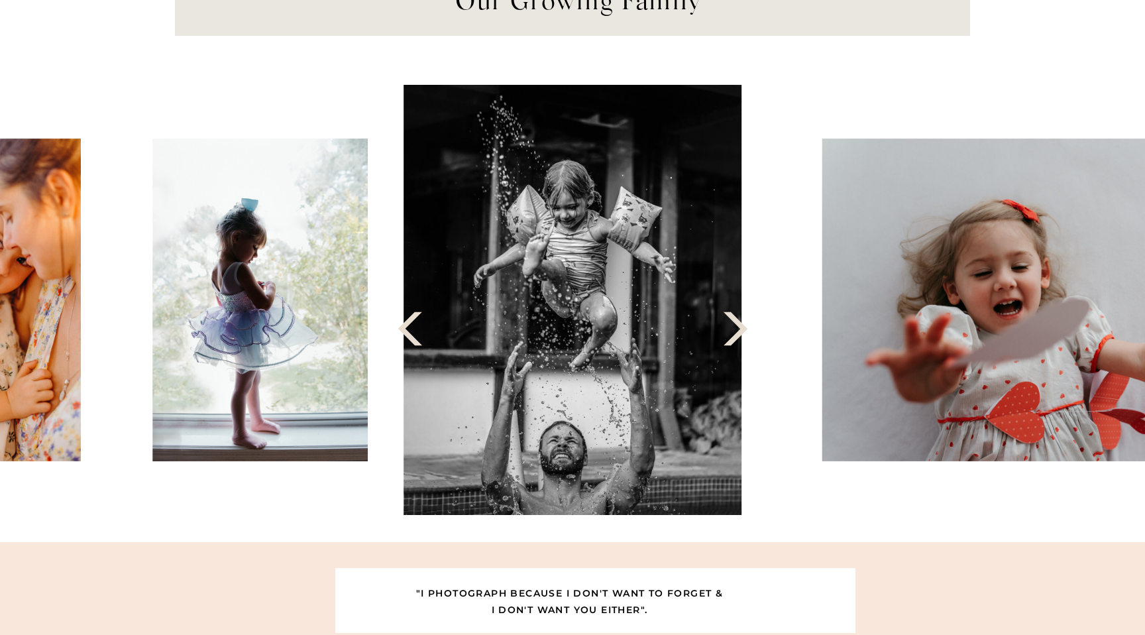
click at [740, 335] on polygon at bounding box center [736, 329] width 24 height 34
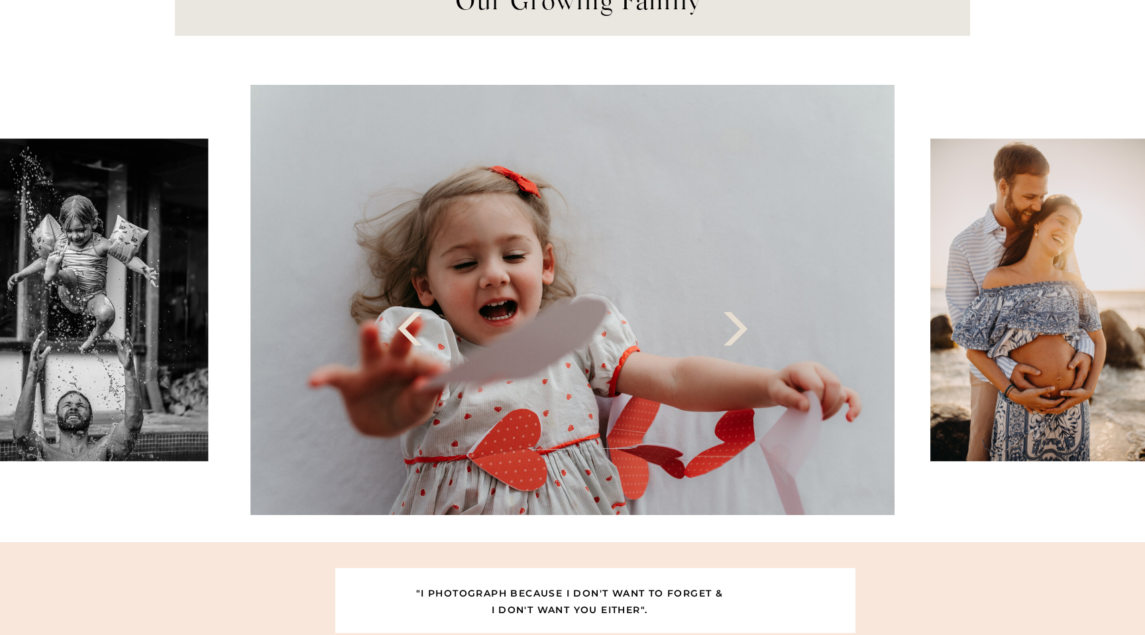
click at [740, 335] on polygon at bounding box center [736, 329] width 24 height 34
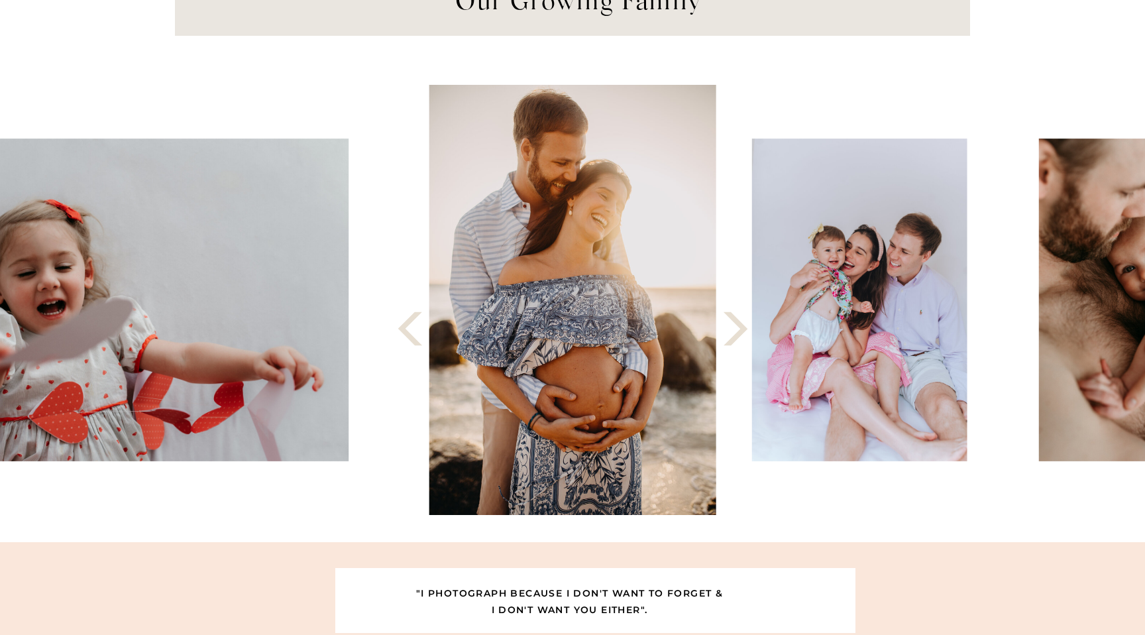
click at [740, 335] on polygon at bounding box center [736, 329] width 24 height 34
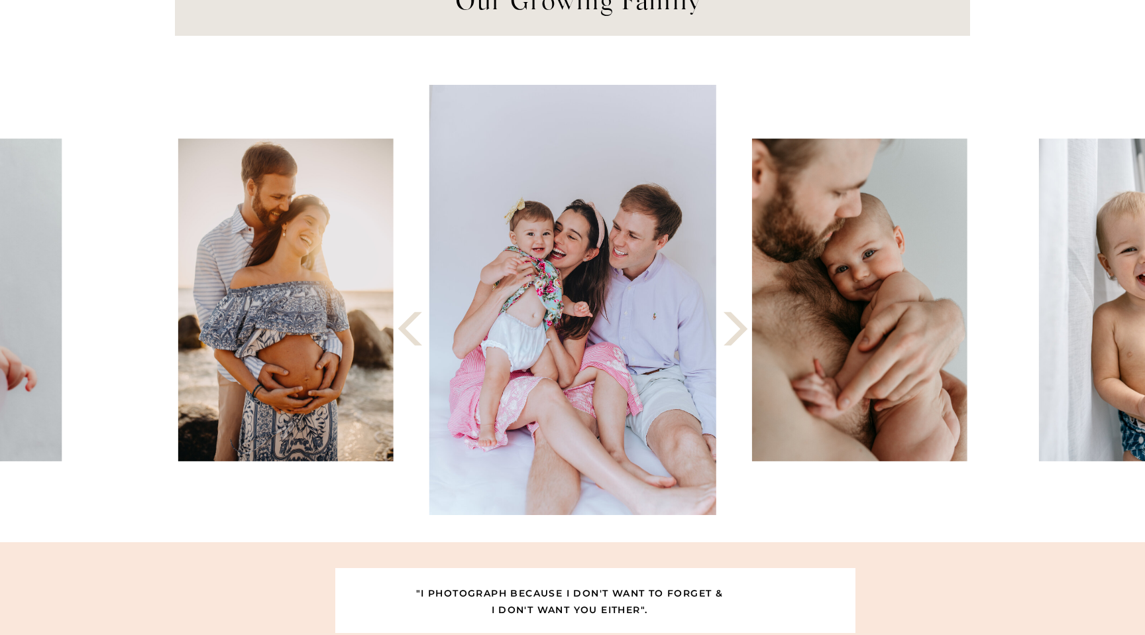
click at [740, 335] on polygon at bounding box center [736, 329] width 24 height 34
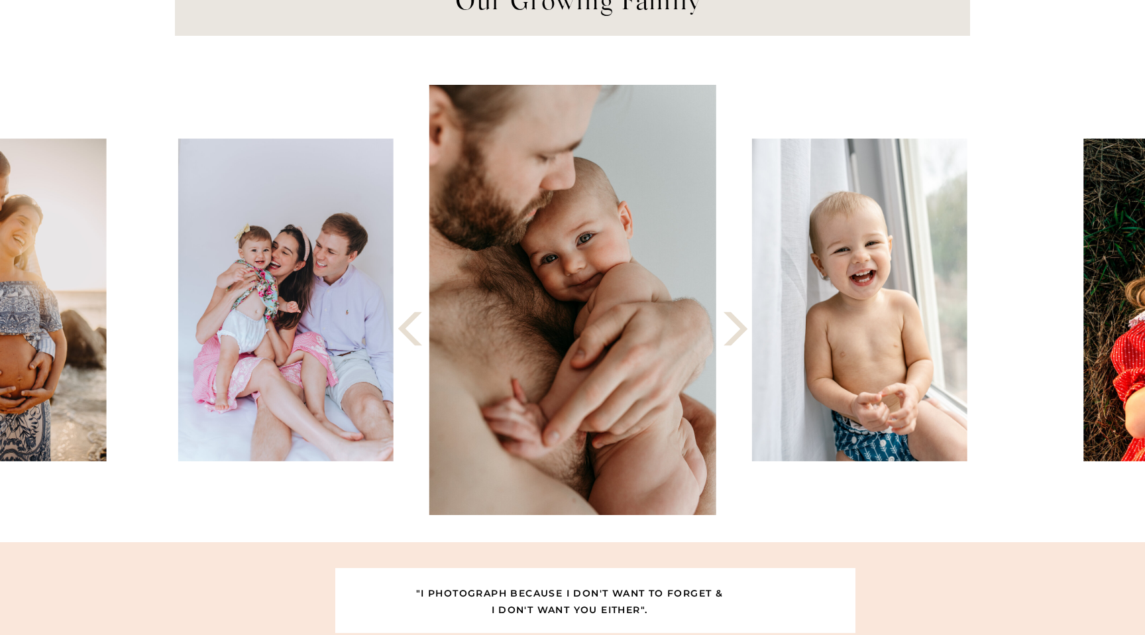
click at [740, 335] on polygon at bounding box center [736, 329] width 24 height 34
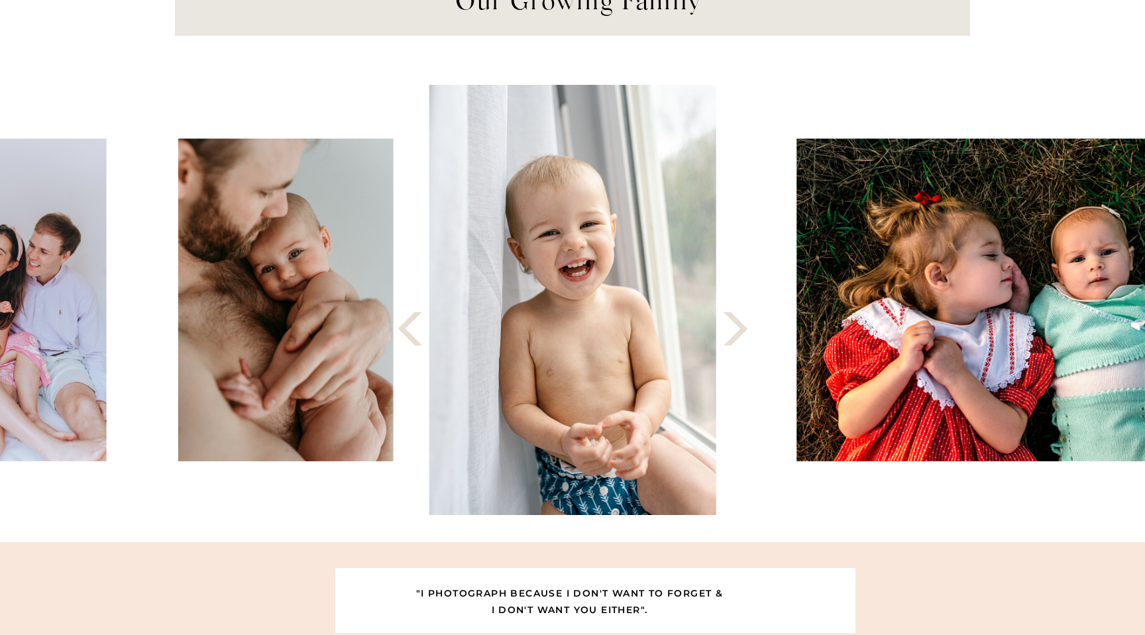
click at [740, 335] on polygon at bounding box center [736, 329] width 24 height 34
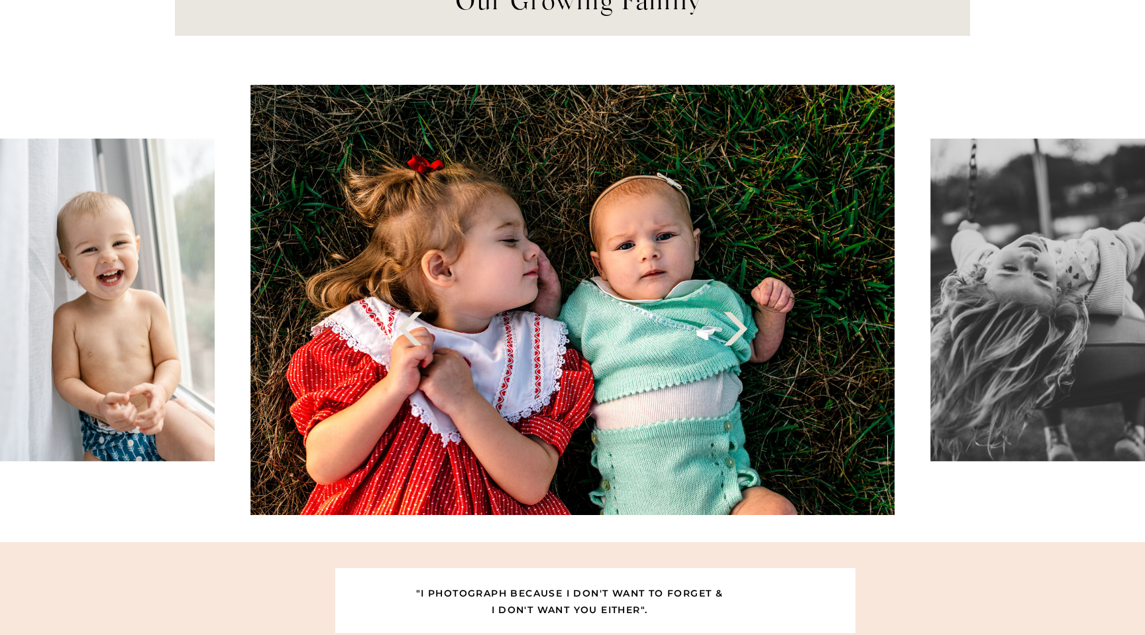
click at [740, 335] on polygon at bounding box center [736, 329] width 24 height 34
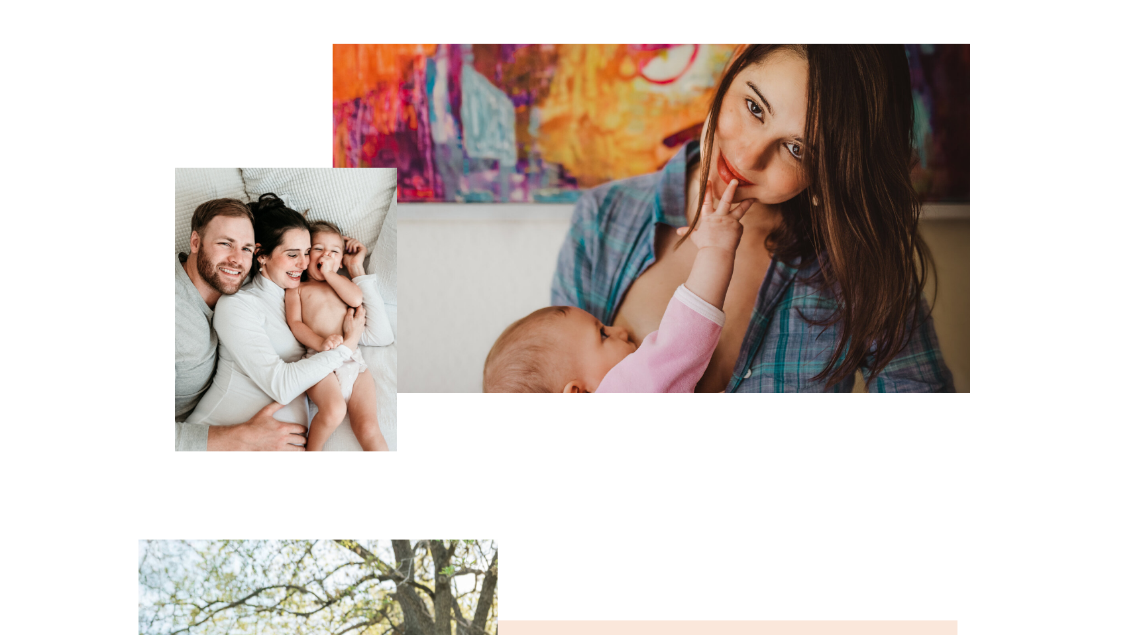
scroll to position [0, 0]
